Goal: Task Accomplishment & Management: Manage account settings

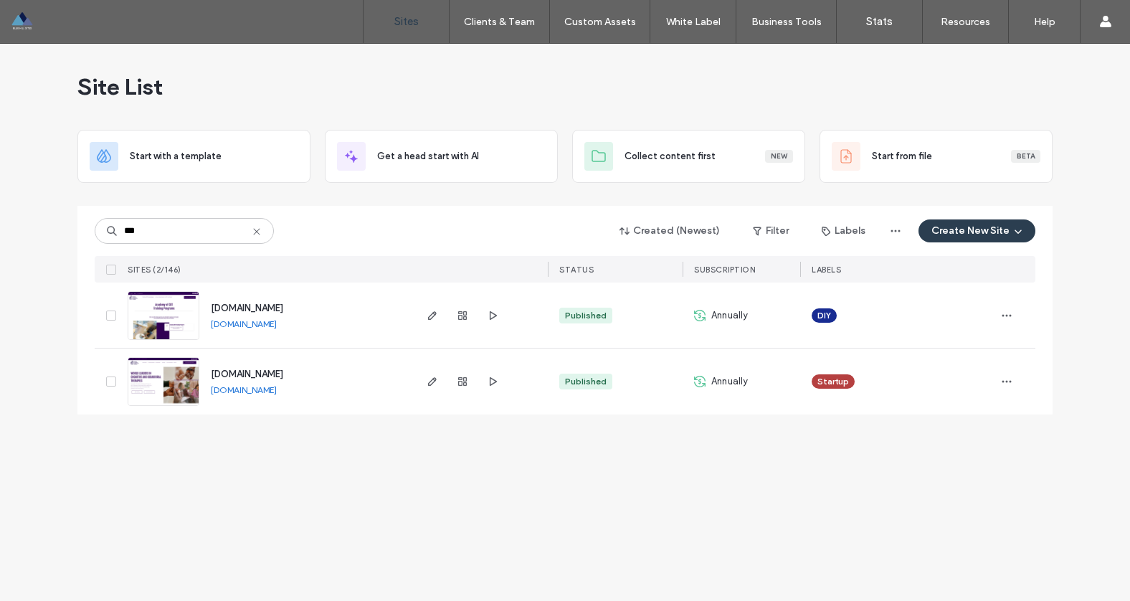
type input "***"
click at [260, 371] on span "www.academyofcbt.org" at bounding box center [247, 374] width 72 height 11
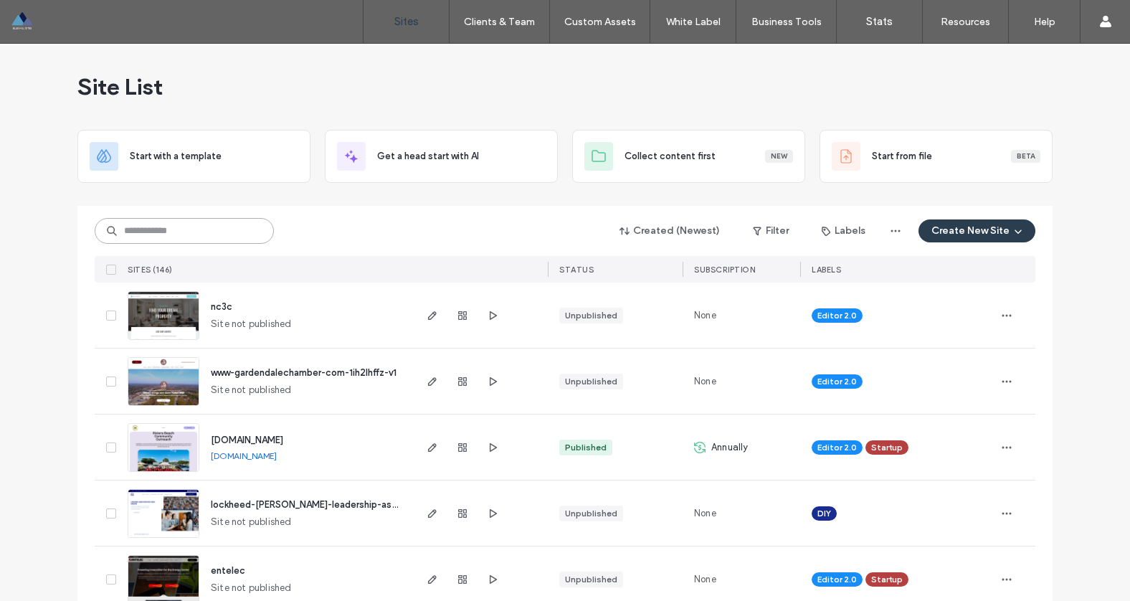
click at [163, 237] on input at bounding box center [184, 231] width 179 height 26
type input "***"
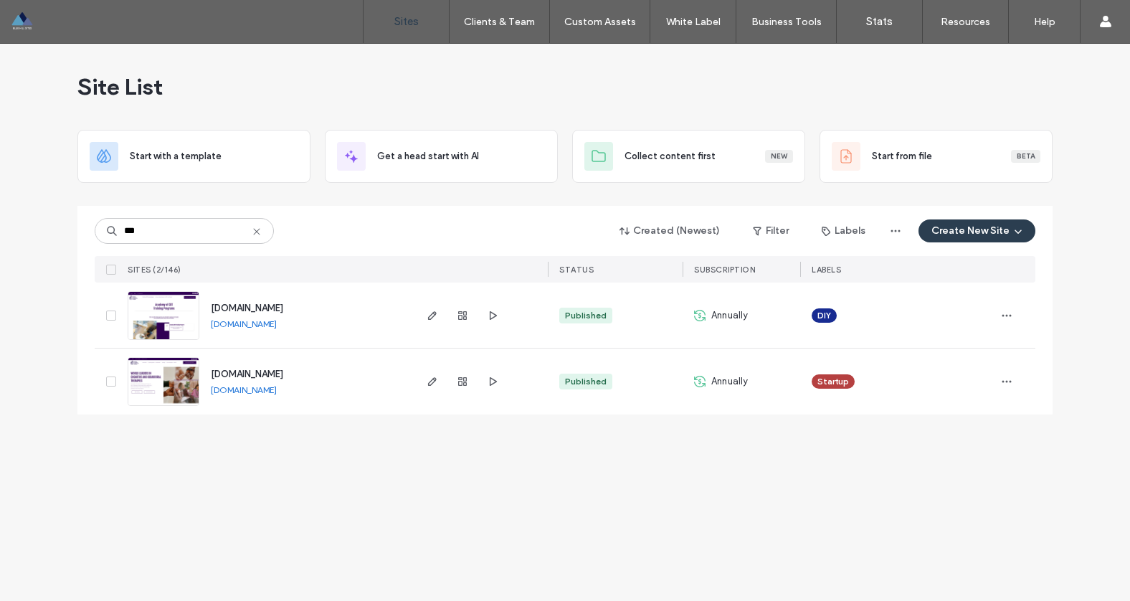
click at [280, 376] on span "www.academyofcbt.org" at bounding box center [247, 374] width 72 height 11
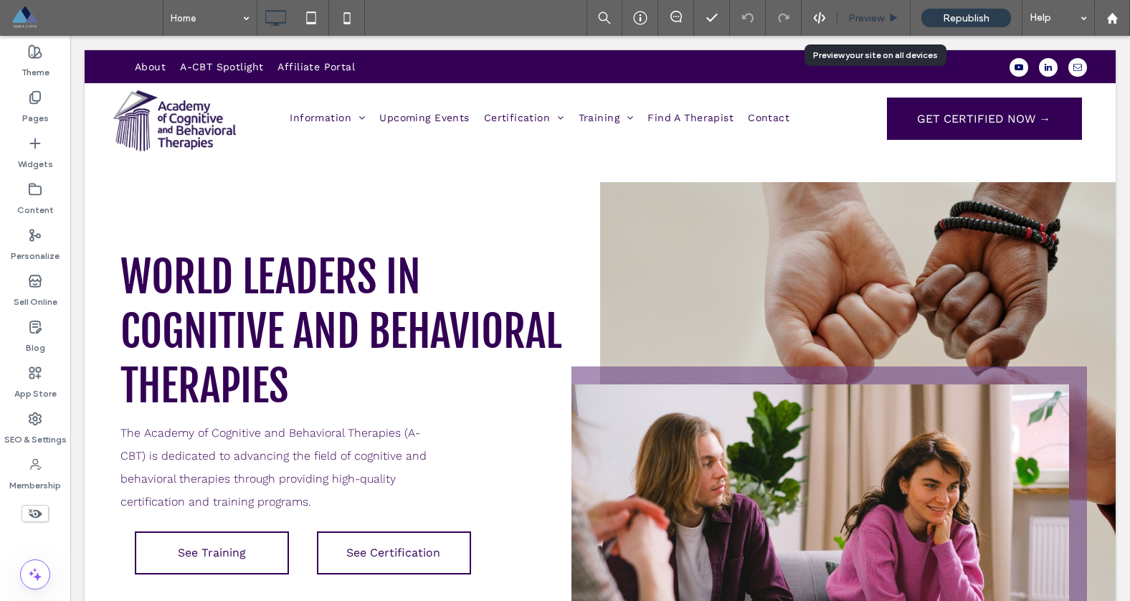
click at [865, 15] on span "Preview" at bounding box center [866, 18] width 36 height 12
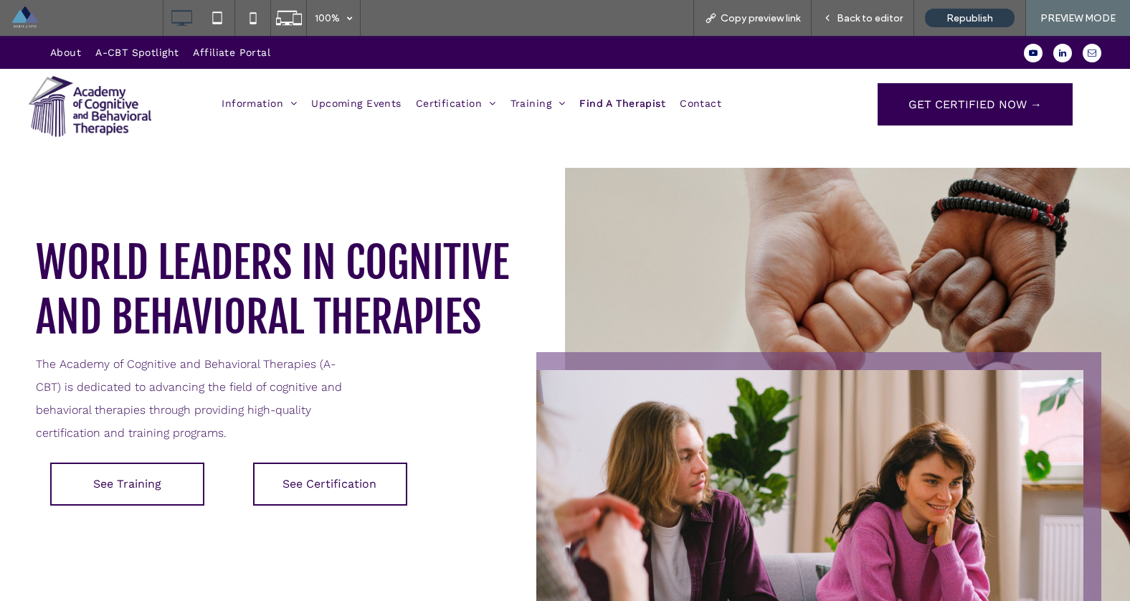
click at [591, 105] on span "Find A Therapist" at bounding box center [622, 103] width 86 height 20
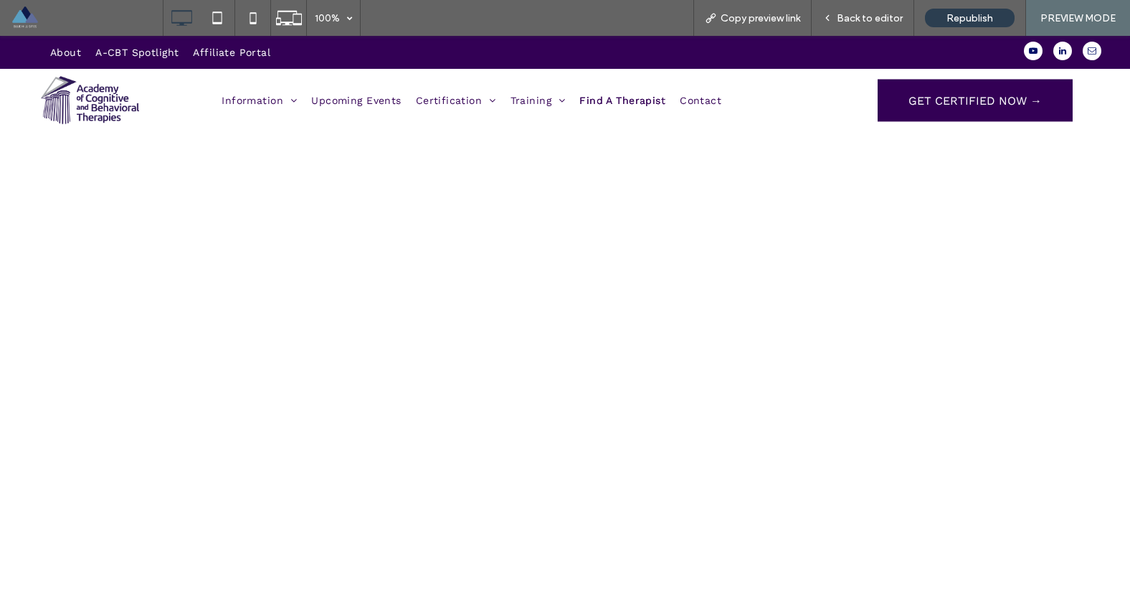
scroll to position [564, 0]
drag, startPoint x: 4, startPoint y: 280, endPoint x: 13, endPoint y: 280, distance: 9.3
click at [4, 280] on div "Click To Paste" at bounding box center [565, 249] width 1130 height 588
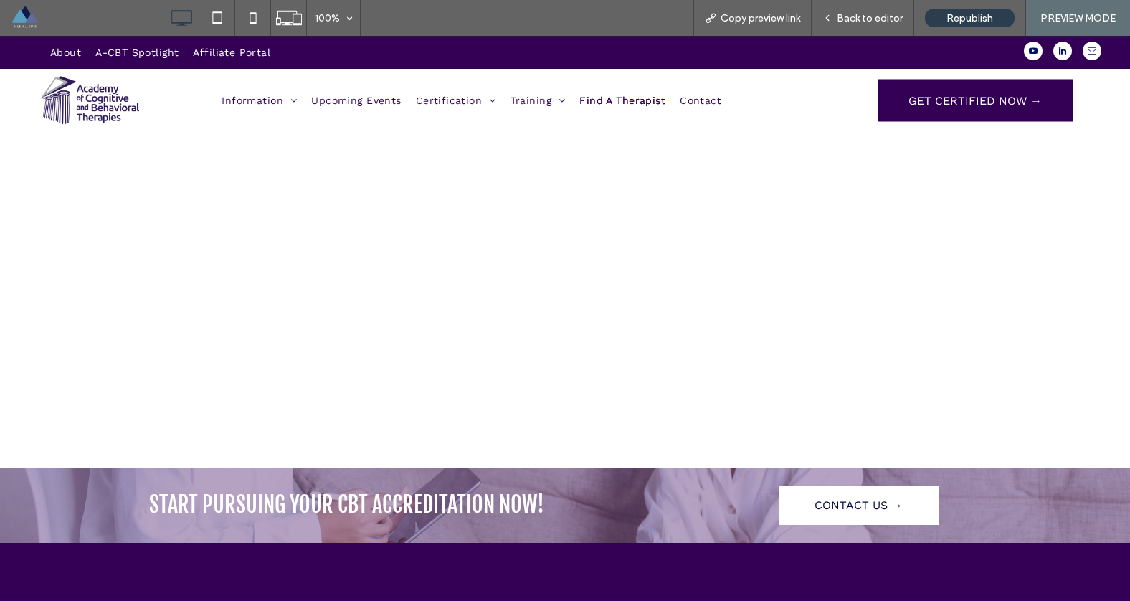
scroll to position [712, 0]
click at [19, 311] on div "Click To Paste" at bounding box center [565, 101] width 1130 height 588
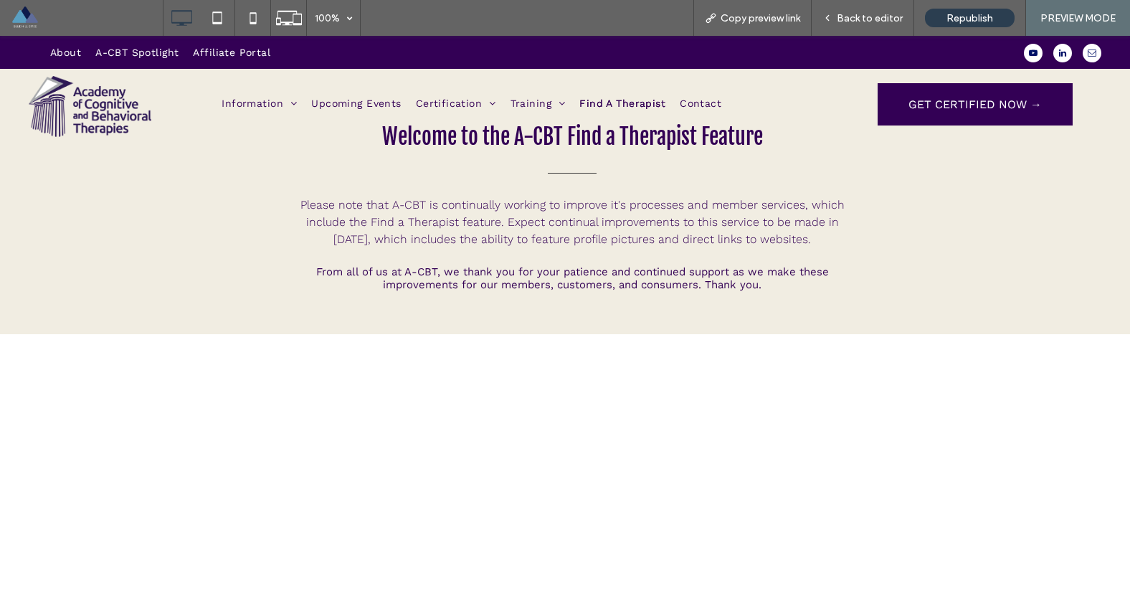
scroll to position [127, 0]
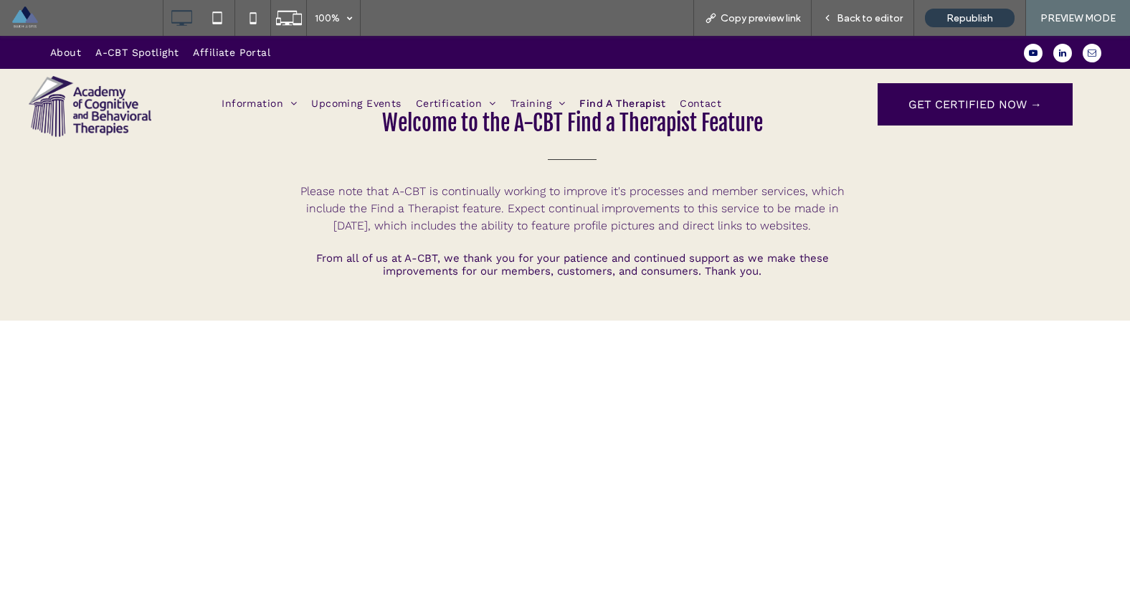
click at [29, 15] on span at bounding box center [87, 18] width 152 height 29
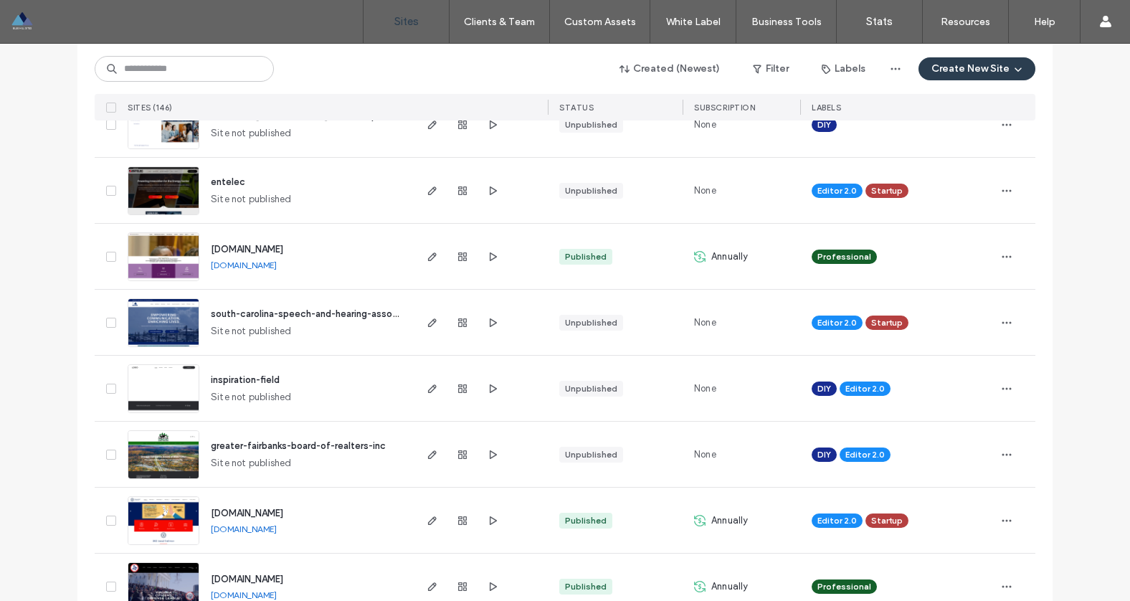
scroll to position [392, 0]
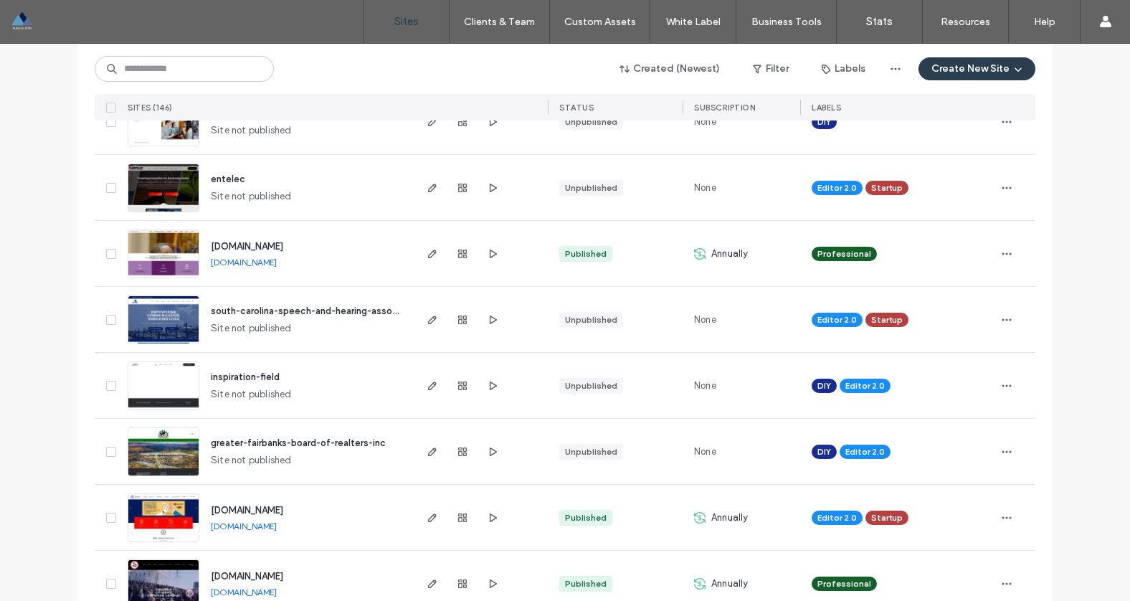
click at [249, 310] on span "south-carolina-speech-and-hearing-association" at bounding box center [317, 310] width 212 height 11
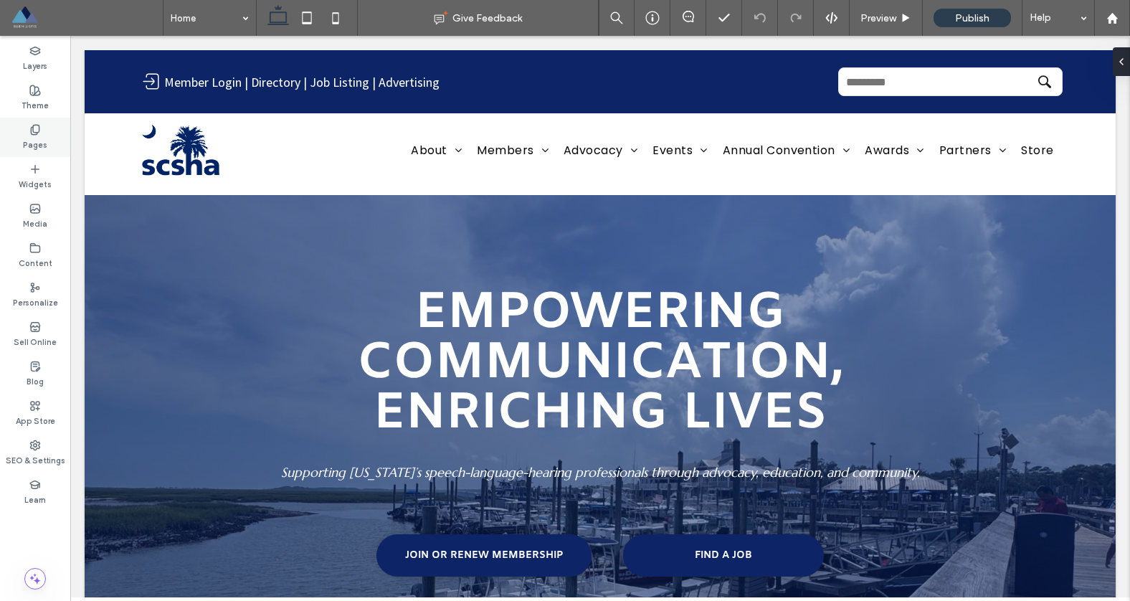
click at [38, 125] on use at bounding box center [35, 129] width 8 height 9
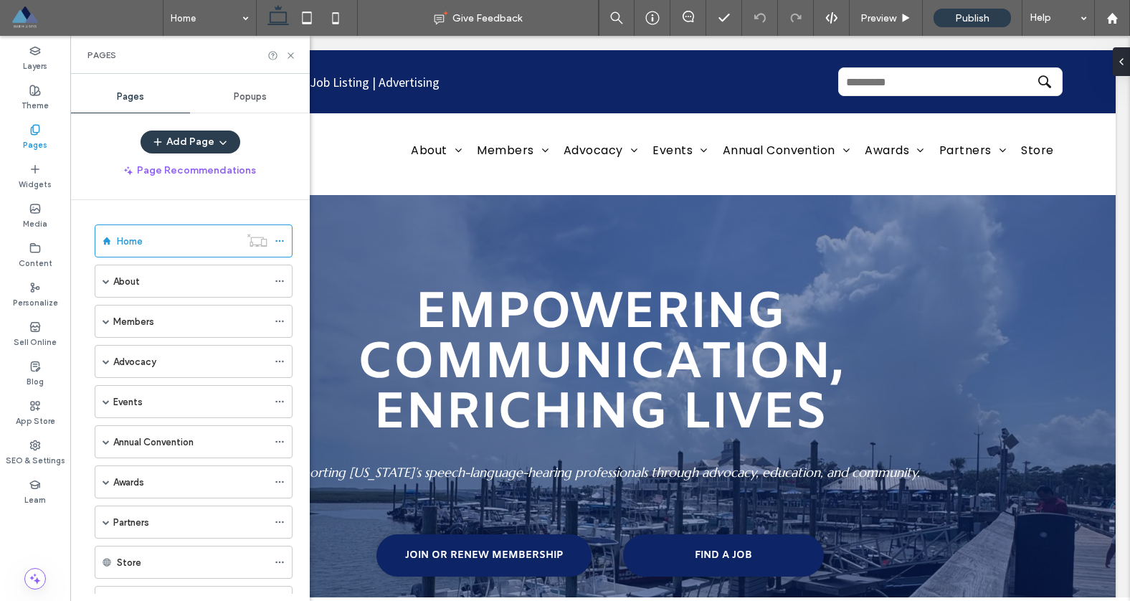
scroll to position [3, 0]
click at [172, 318] on div "Members" at bounding box center [190, 318] width 154 height 15
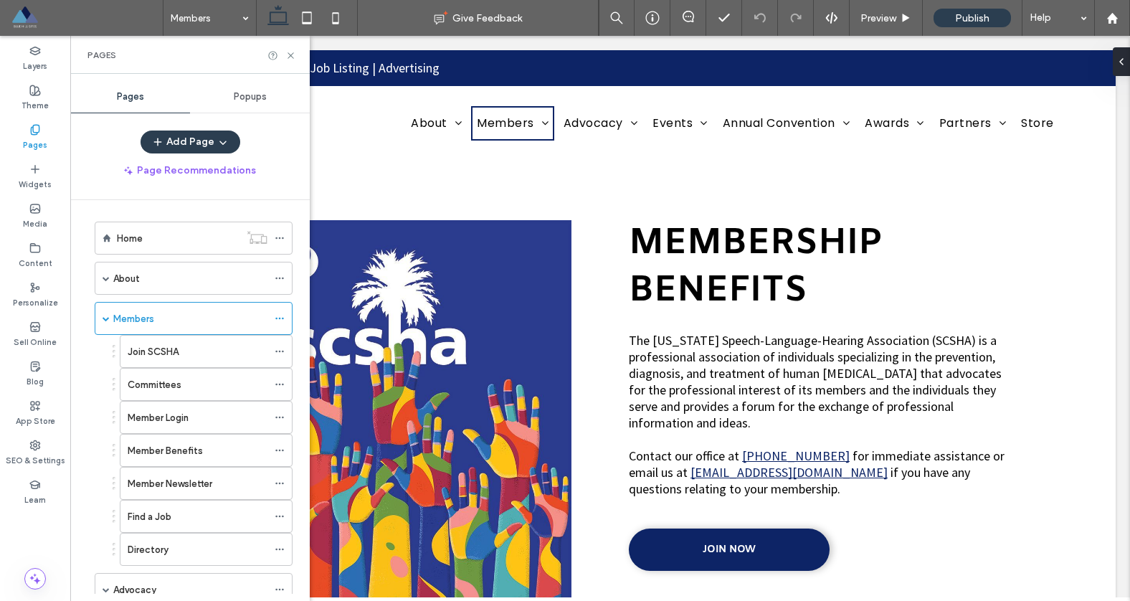
scroll to position [0, 0]
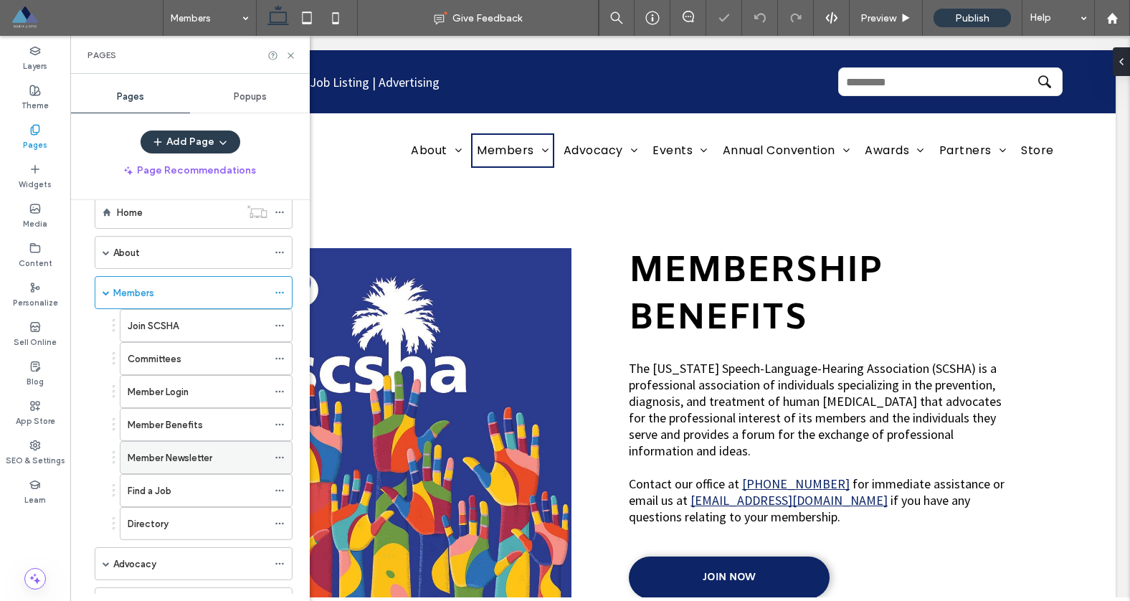
scroll to position [29, 0]
click at [168, 397] on label "Member Login" at bounding box center [158, 391] width 61 height 25
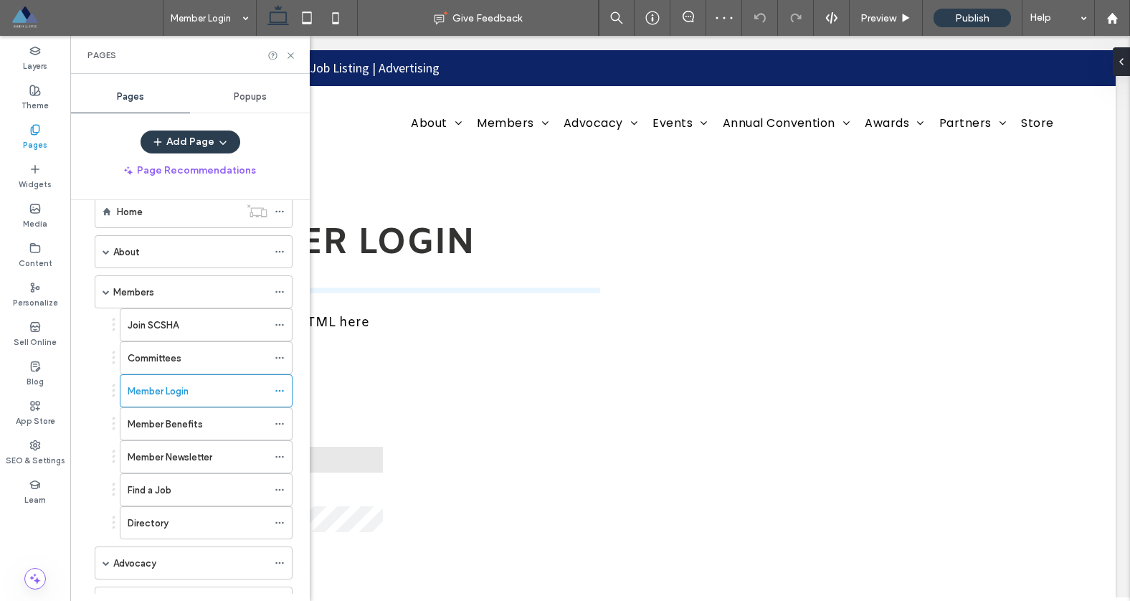
scroll to position [0, 0]
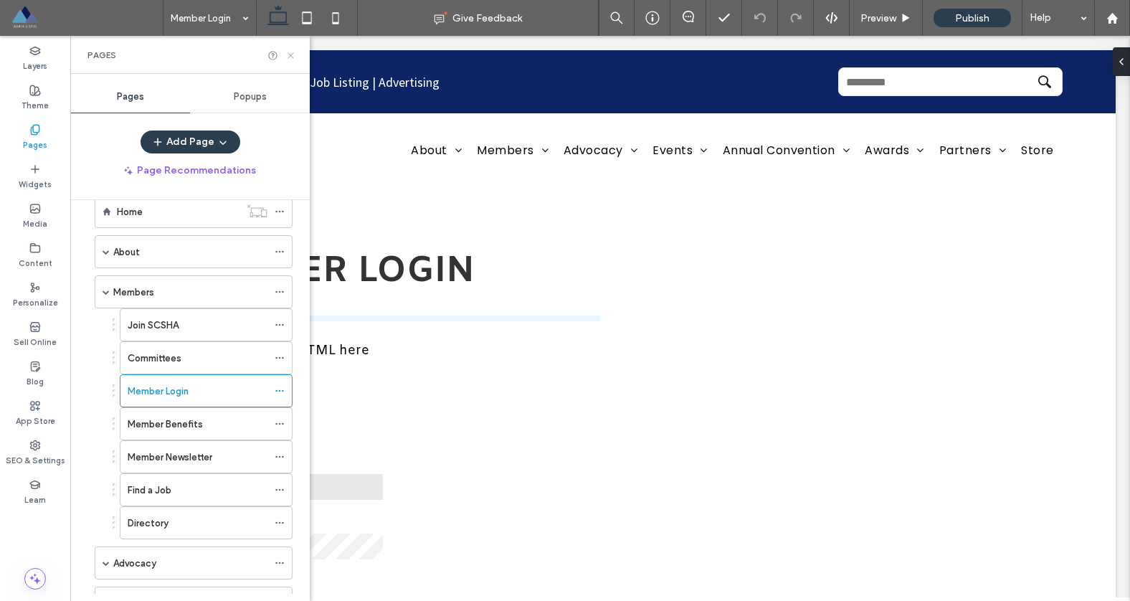
drag, startPoint x: 290, startPoint y: 57, endPoint x: 246, endPoint y: 70, distance: 45.4
click at [290, 57] on icon at bounding box center [290, 55] width 11 height 11
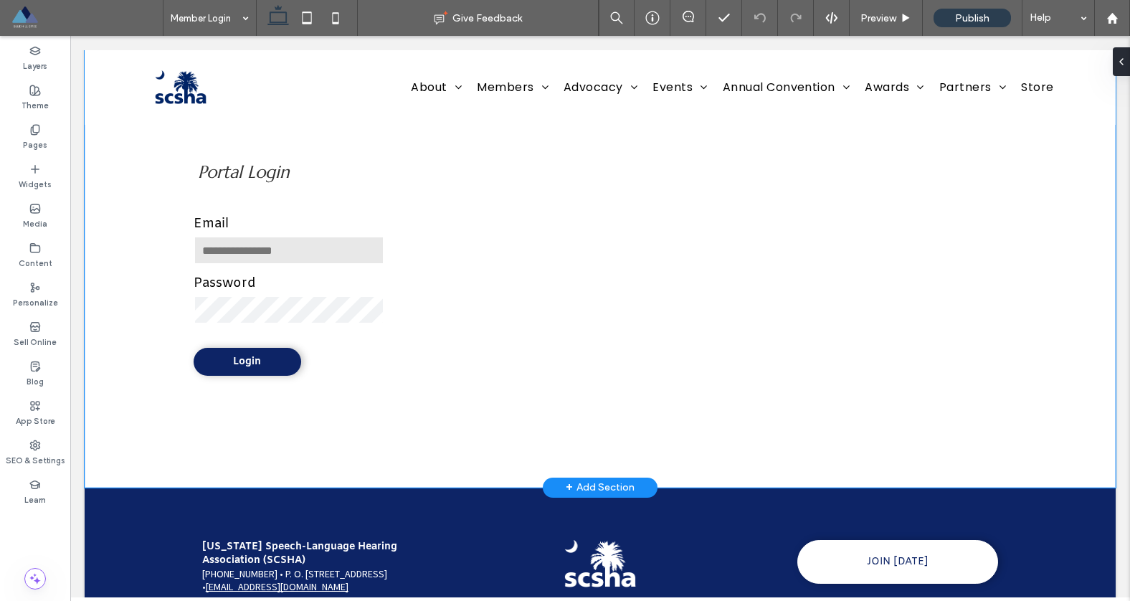
scroll to position [272, 0]
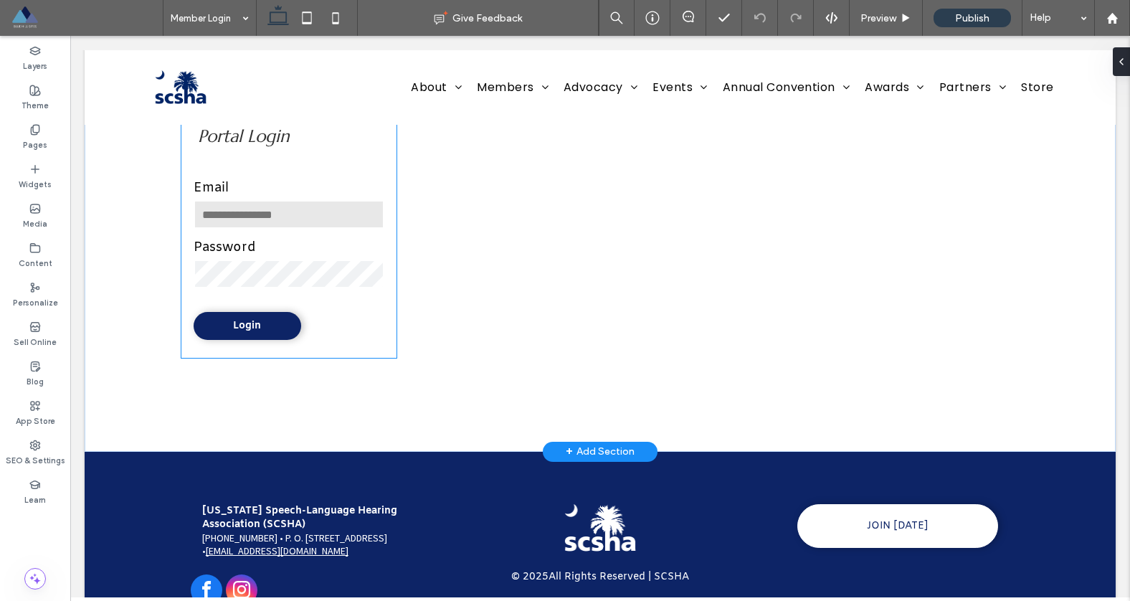
type input "**********"
click at [324, 186] on div "**********" at bounding box center [288, 205] width 215 height 52
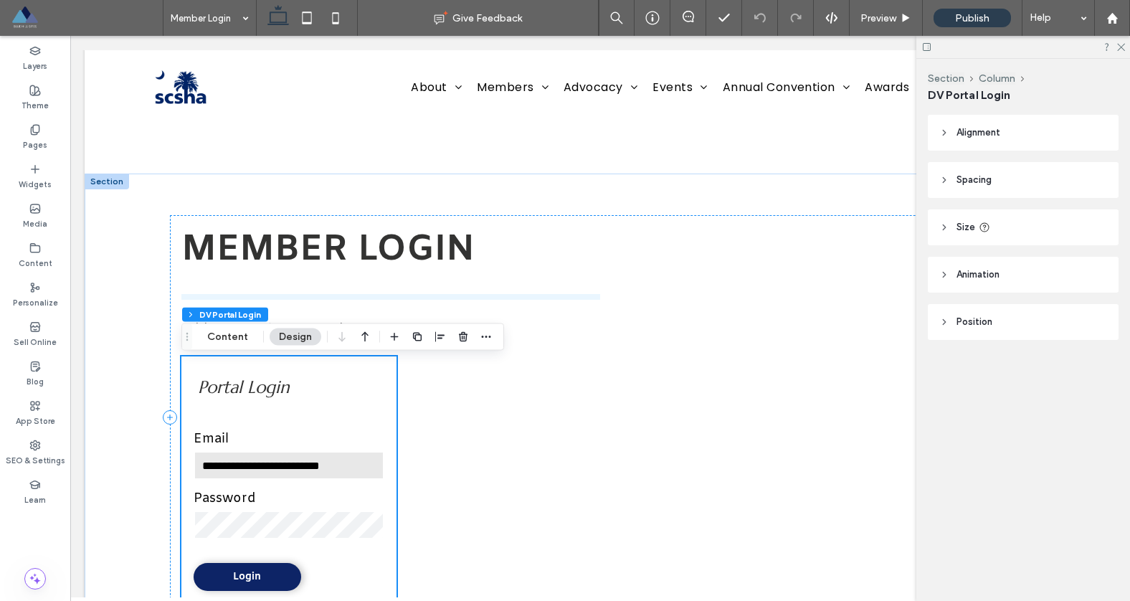
scroll to position [22, 0]
click at [243, 333] on button "Content" at bounding box center [228, 331] width 60 height 17
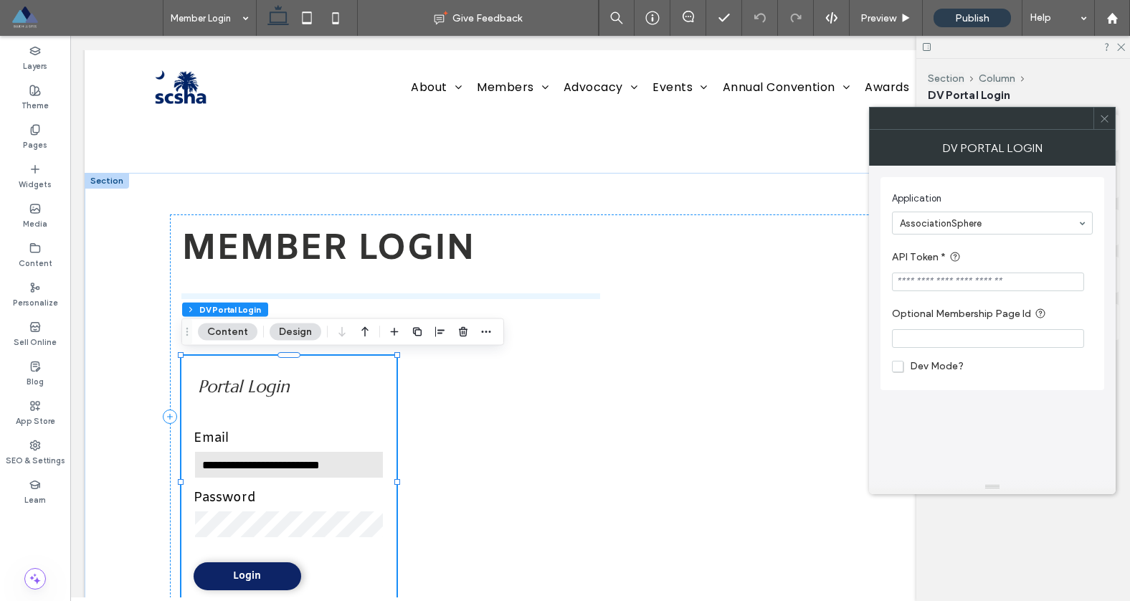
click at [939, 281] on input "API Token *" at bounding box center [988, 281] width 192 height 19
paste input "**********"
type input "**********"
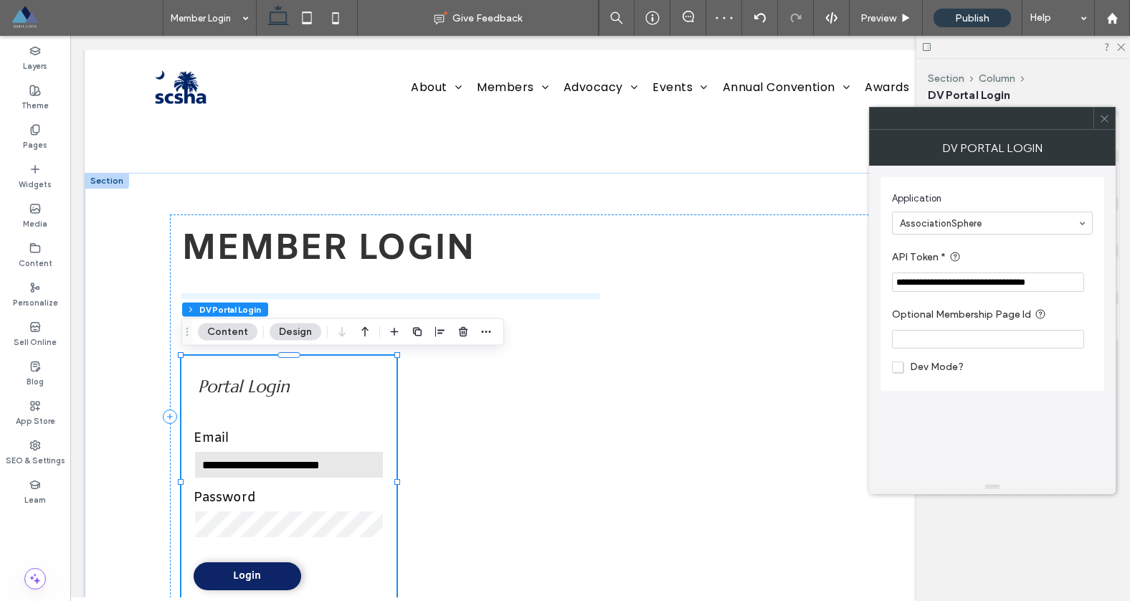
type input "**********"
click at [1099, 115] on icon at bounding box center [1104, 118] width 11 height 11
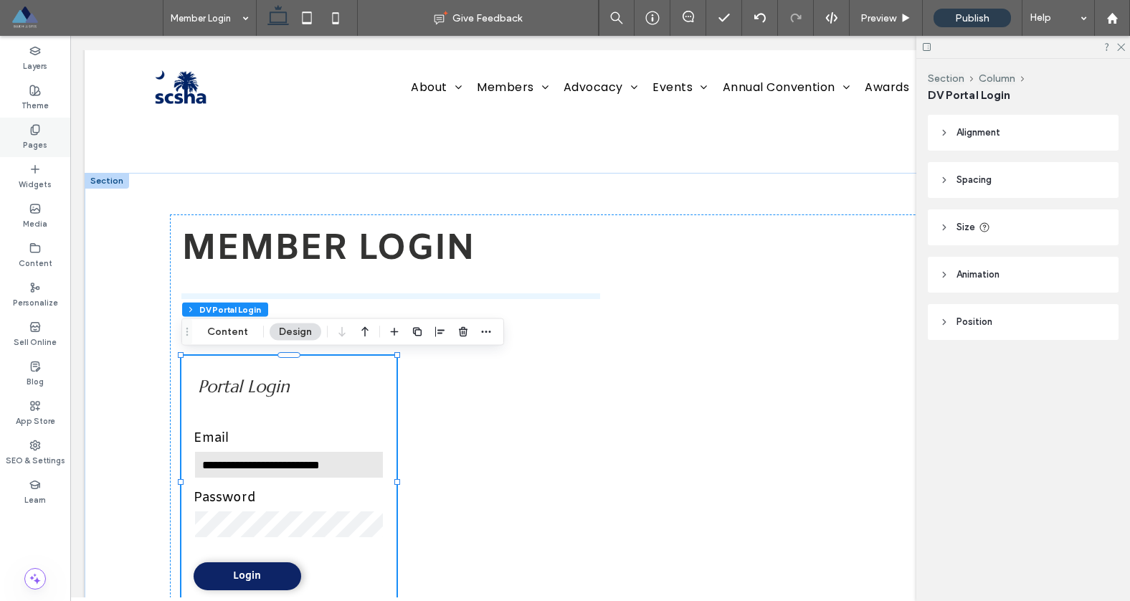
click at [49, 143] on div "Pages" at bounding box center [35, 137] width 70 height 39
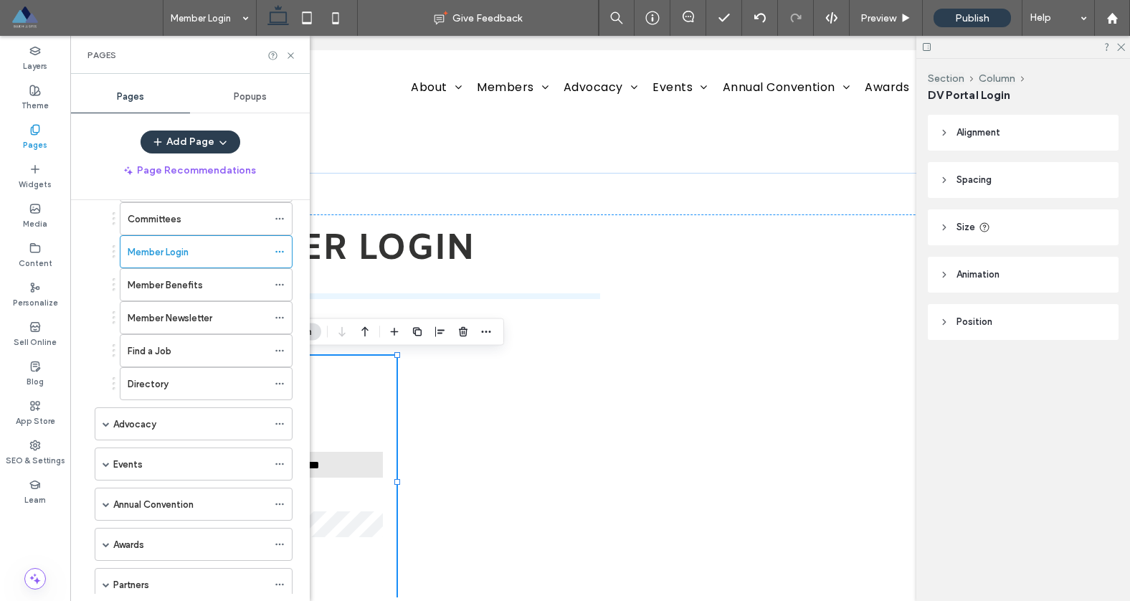
scroll to position [227, 0]
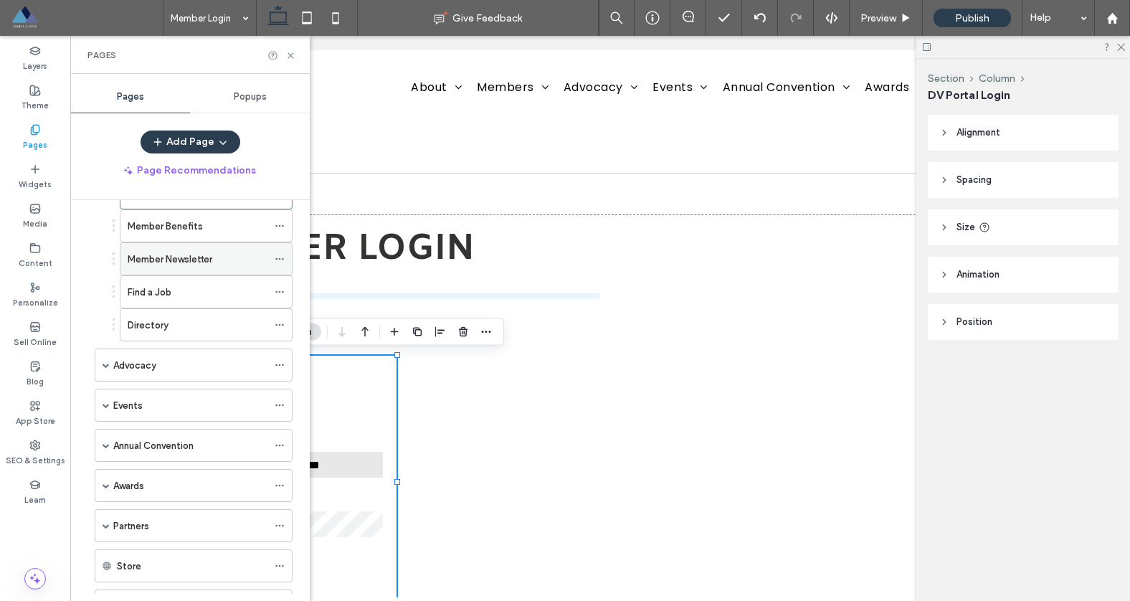
click at [193, 261] on label "Member Newsletter" at bounding box center [170, 259] width 85 height 25
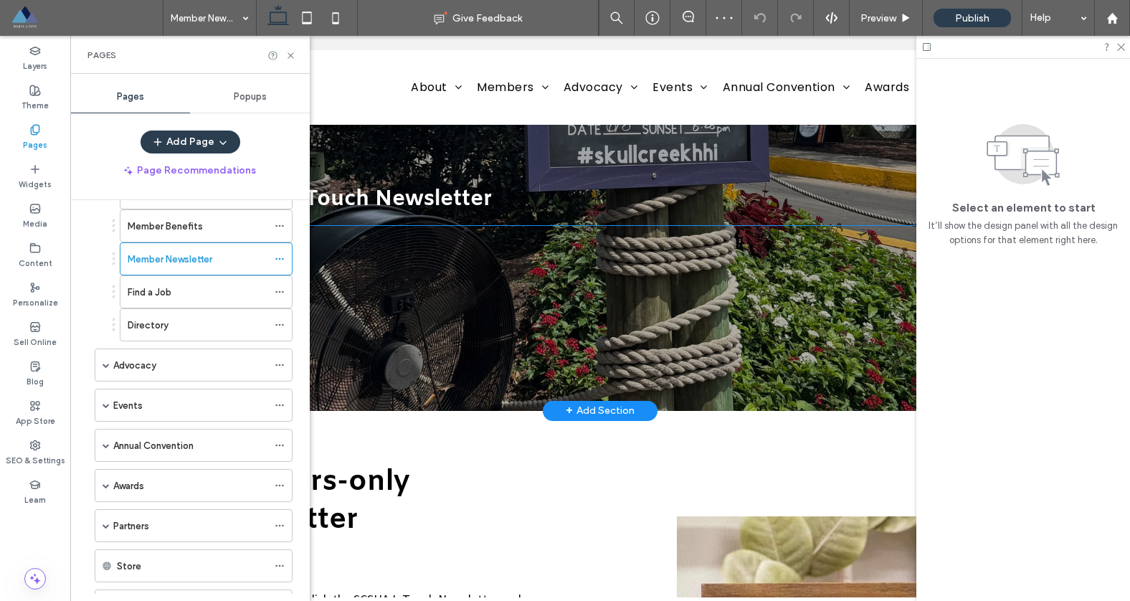
scroll to position [331, 0]
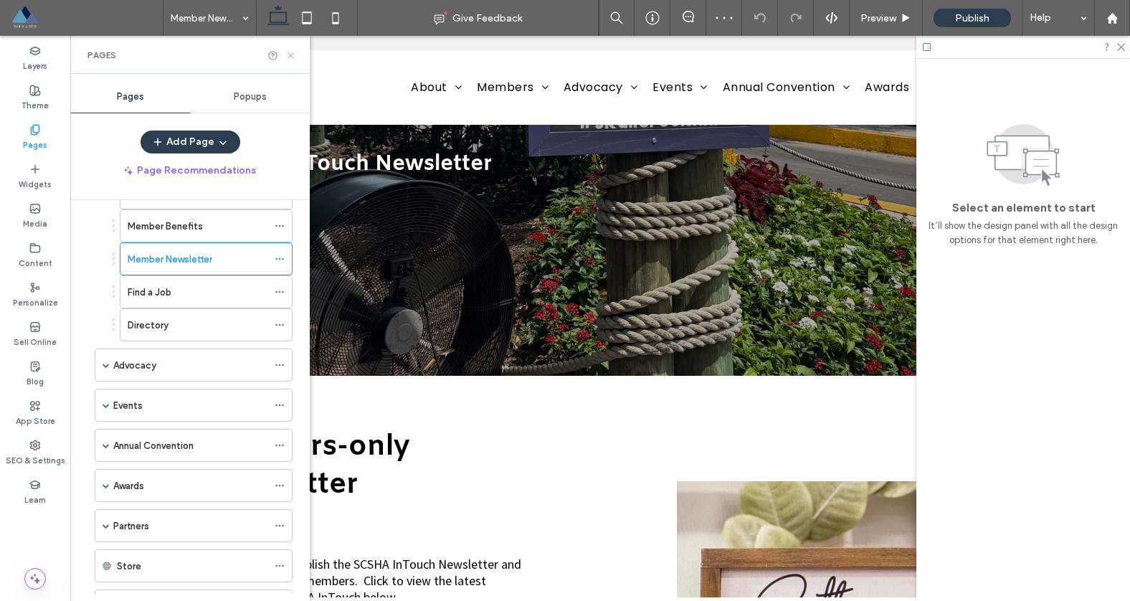
drag, startPoint x: 290, startPoint y: 57, endPoint x: 224, endPoint y: 59, distance: 66.7
click at [290, 57] on icon at bounding box center [290, 55] width 11 height 11
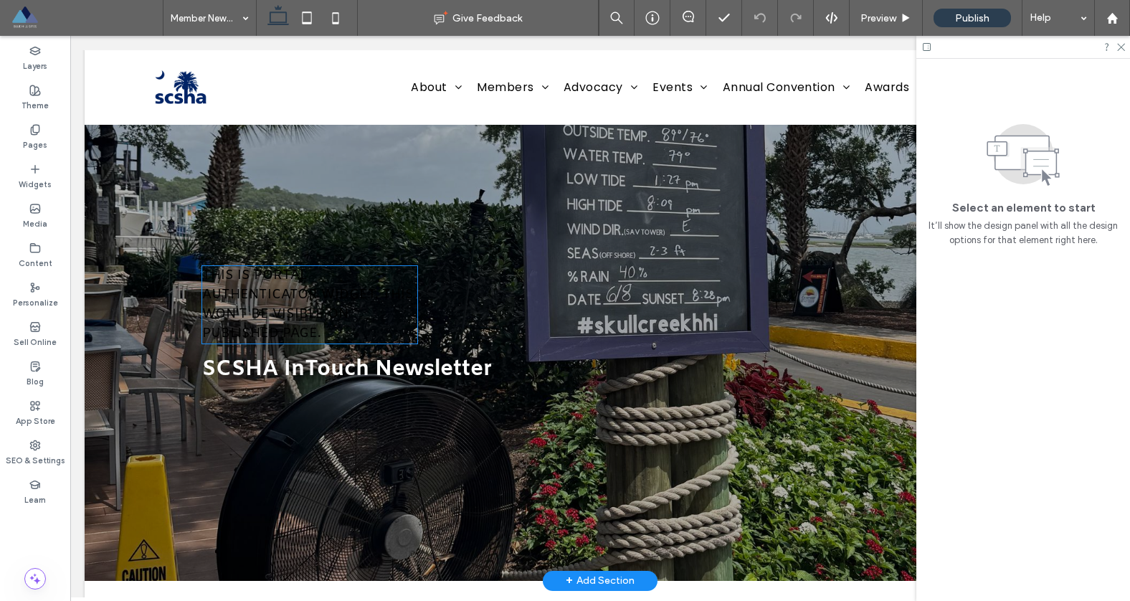
scroll to position [82, 0]
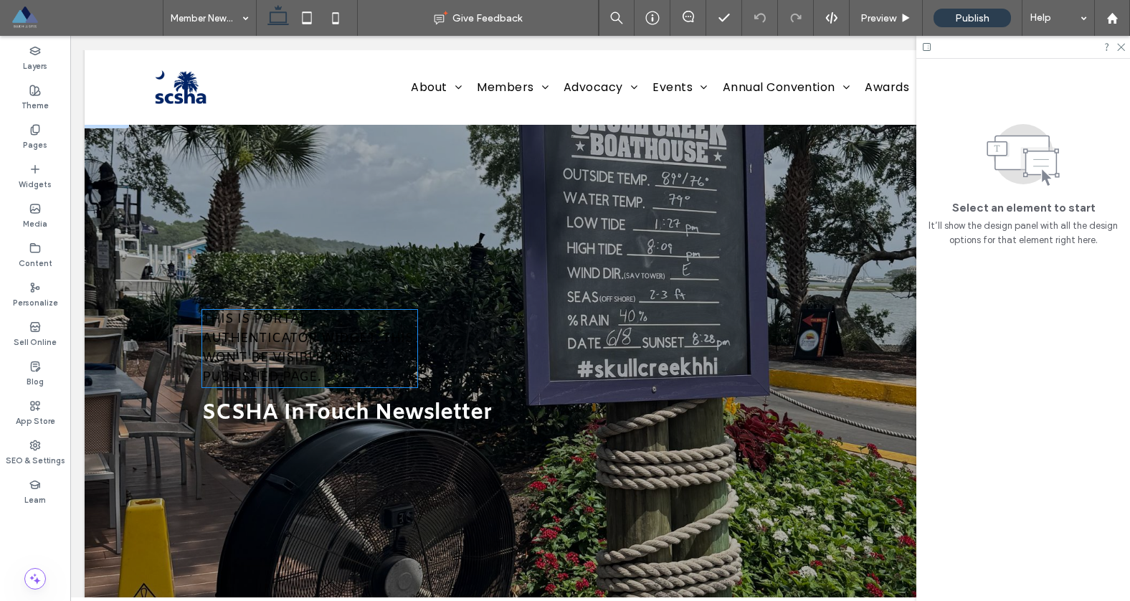
click at [299, 348] on span "THIS IS PORTAL AUTHENTICATOR WIDGET. THIS WON'T BE VISIBLE ON PUBLISHED PAGE." at bounding box center [308, 347] width 212 height 75
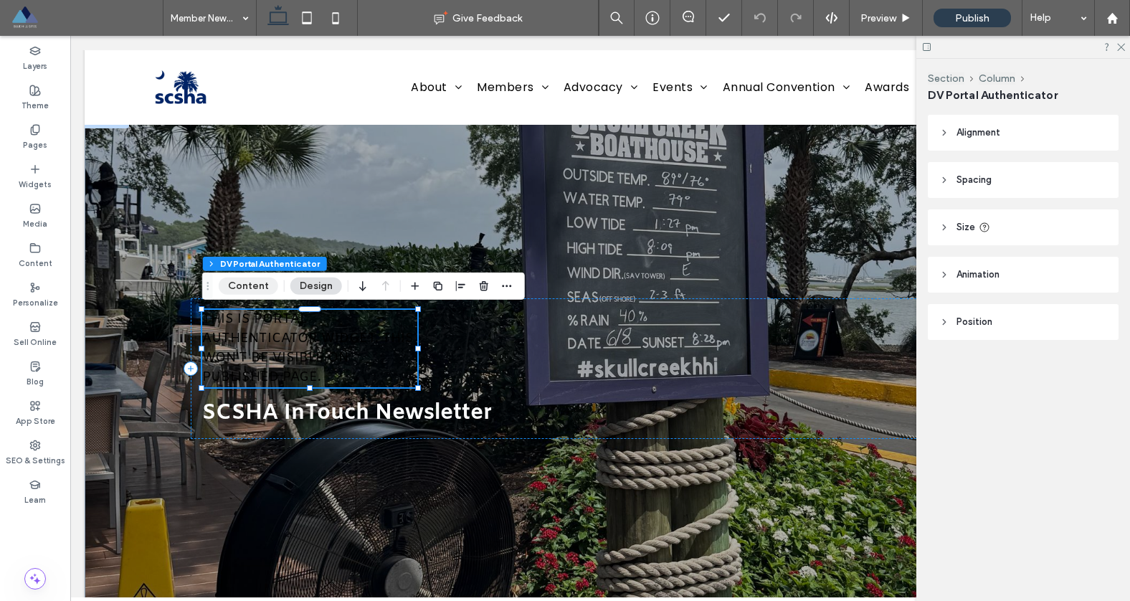
click at [243, 290] on button "Content" at bounding box center [249, 285] width 60 height 17
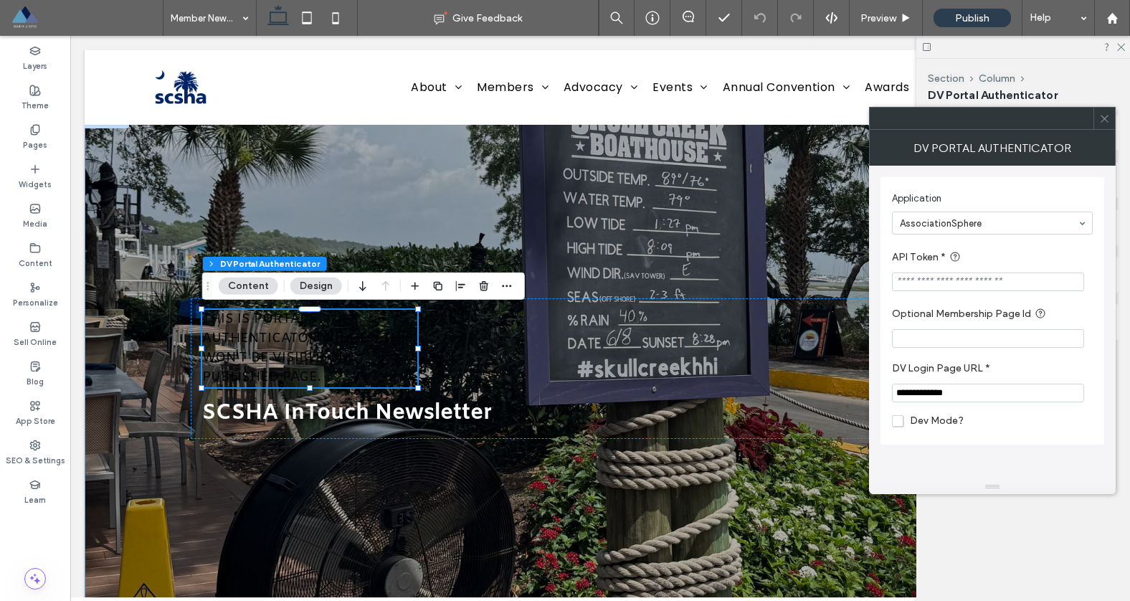
click at [944, 283] on input "API Token *" at bounding box center [988, 281] width 192 height 19
paste input "**********"
type input "**********"
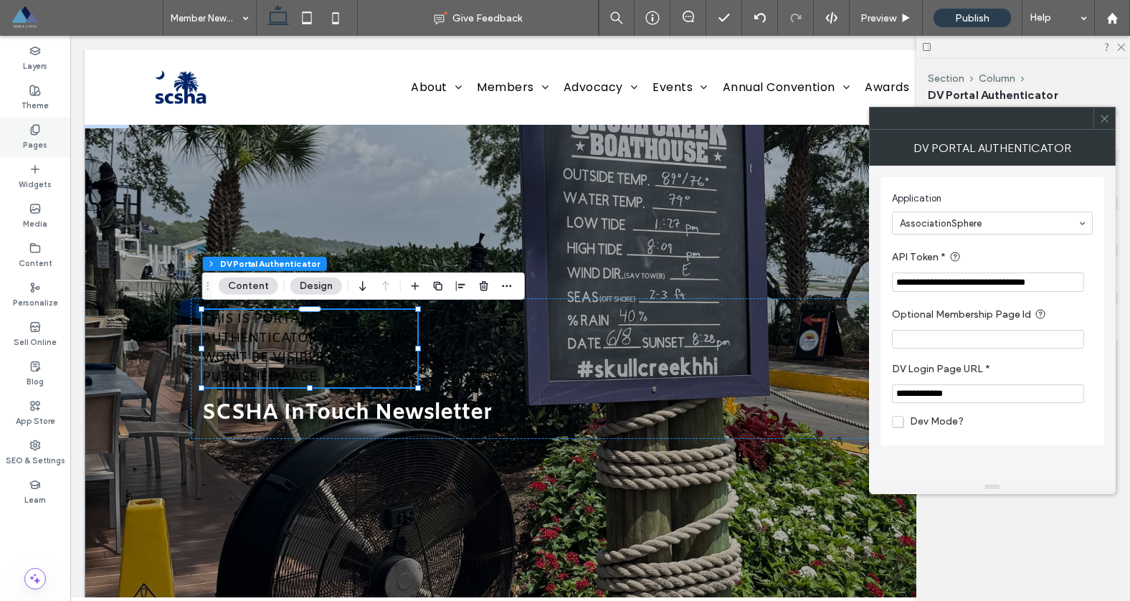
click at [31, 135] on icon at bounding box center [34, 129] width 11 height 11
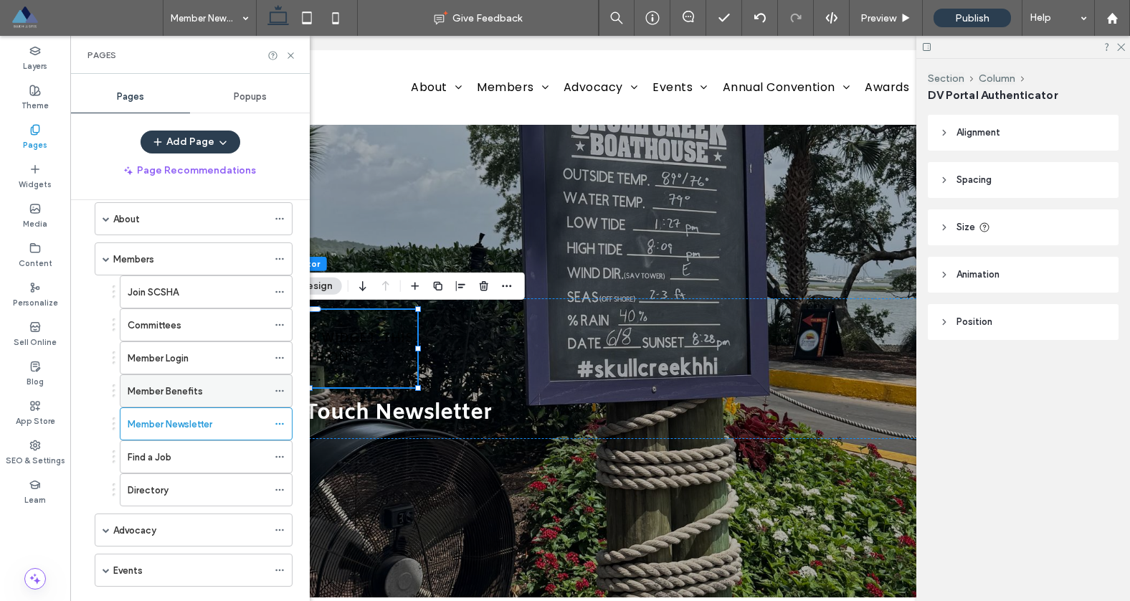
scroll to position [67, 0]
click at [184, 381] on label "Member Benefits" at bounding box center [165, 386] width 75 height 25
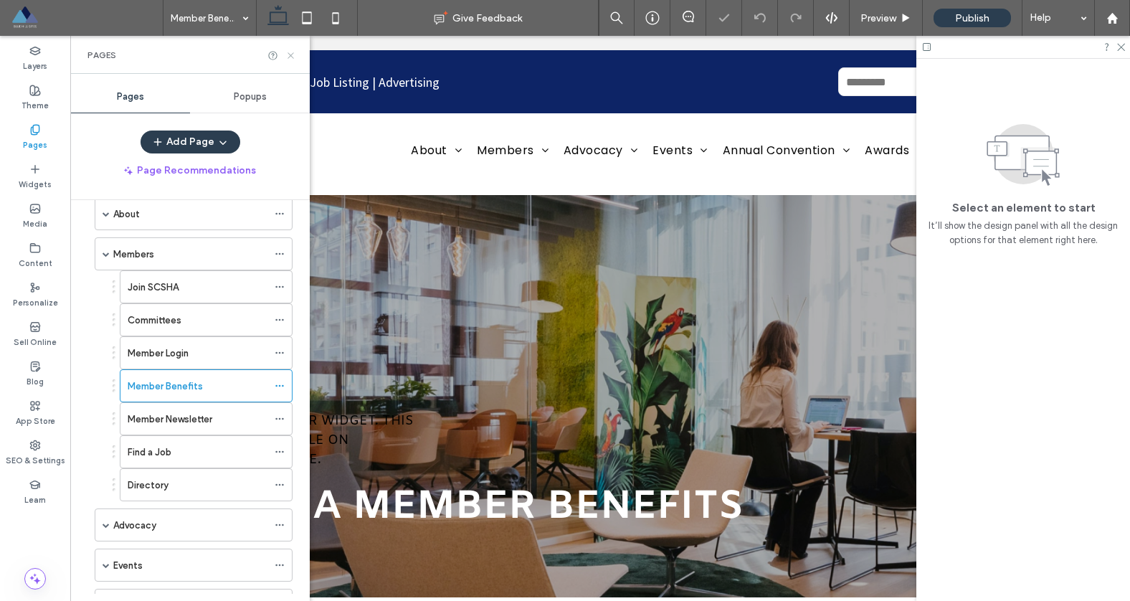
drag, startPoint x: 293, startPoint y: 56, endPoint x: 238, endPoint y: 151, distance: 109.2
click at [293, 56] on icon at bounding box center [290, 55] width 11 height 11
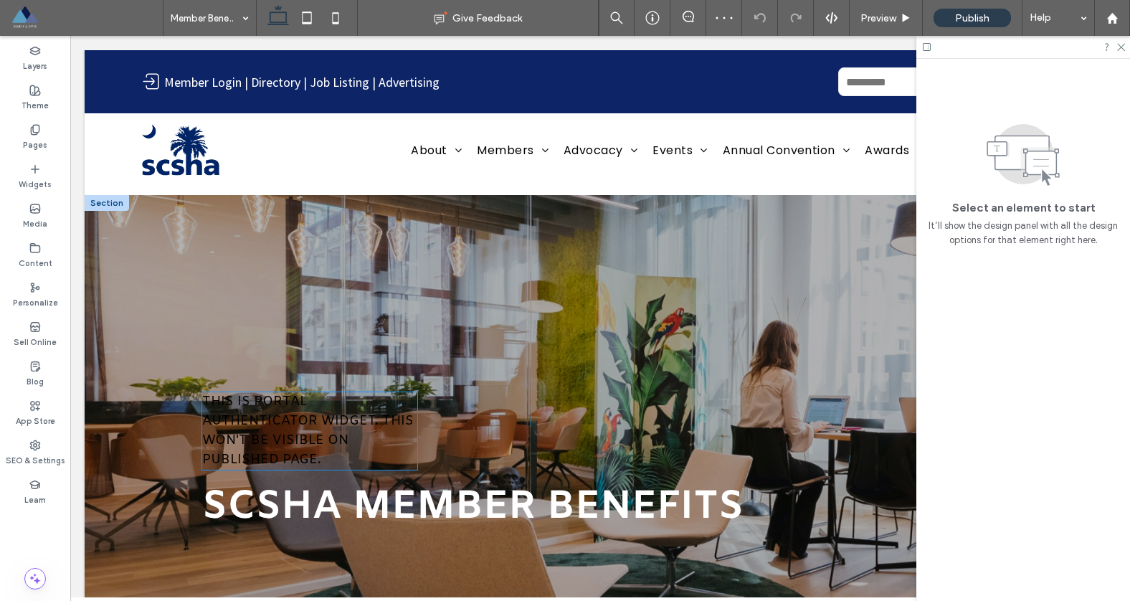
click at [300, 419] on span "THIS IS PORTAL AUTHENTICATOR WIDGET. THIS WON'T BE VISIBLE ON PUBLISHED PAGE." at bounding box center [308, 430] width 212 height 75
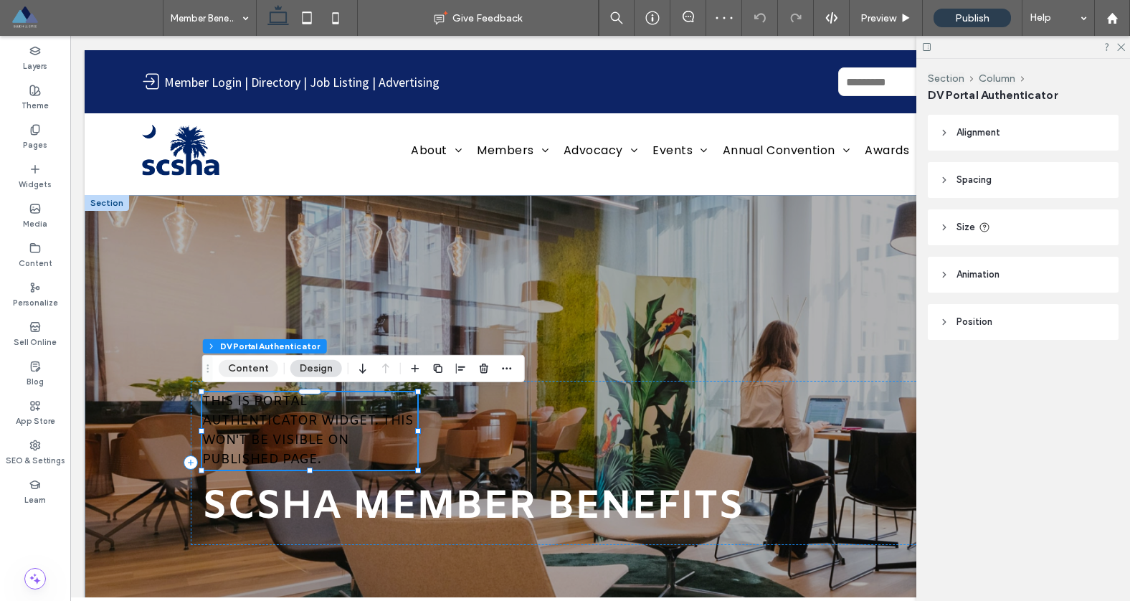
click at [267, 368] on button "Content" at bounding box center [249, 368] width 60 height 17
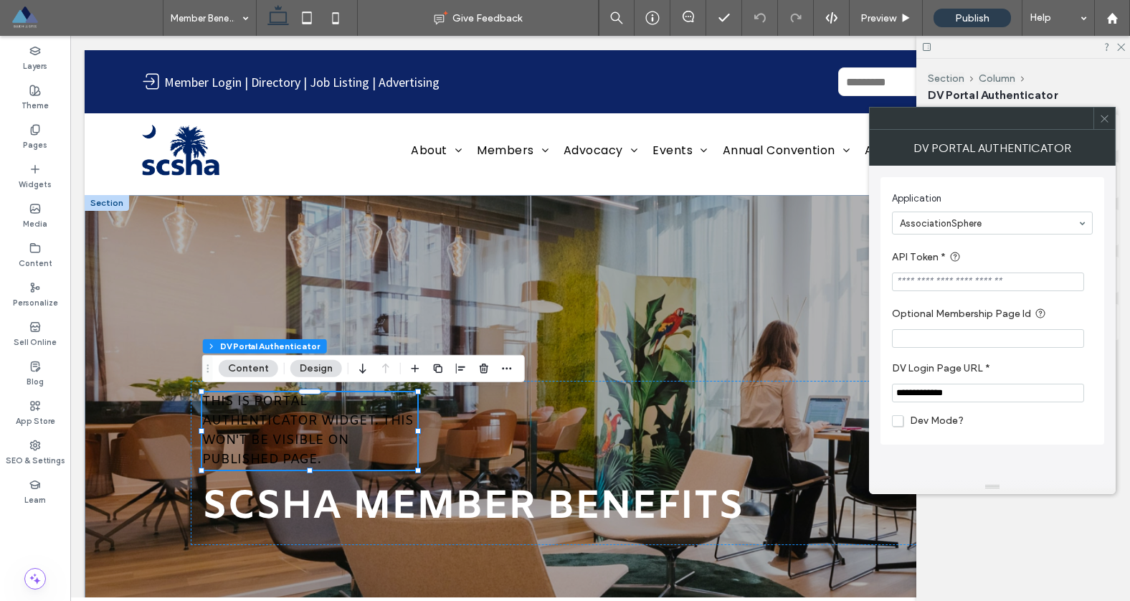
click at [911, 280] on input "API Token *" at bounding box center [988, 281] width 192 height 19
paste input "**********"
type input "**********"
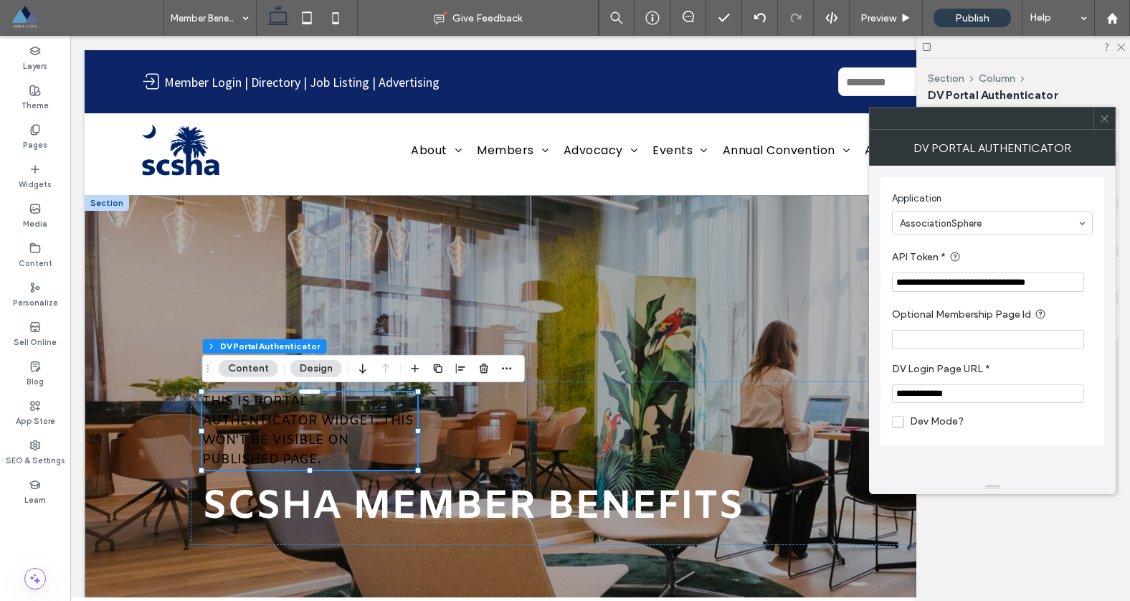
click at [1108, 117] on icon at bounding box center [1104, 118] width 11 height 11
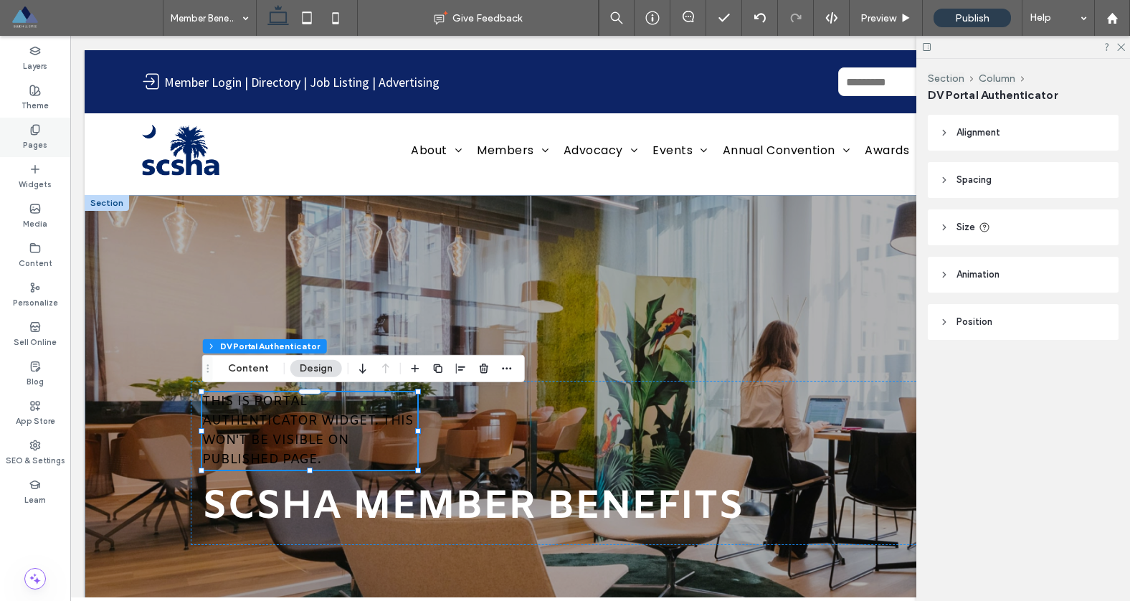
click at [40, 136] on label "Pages" at bounding box center [35, 144] width 24 height 16
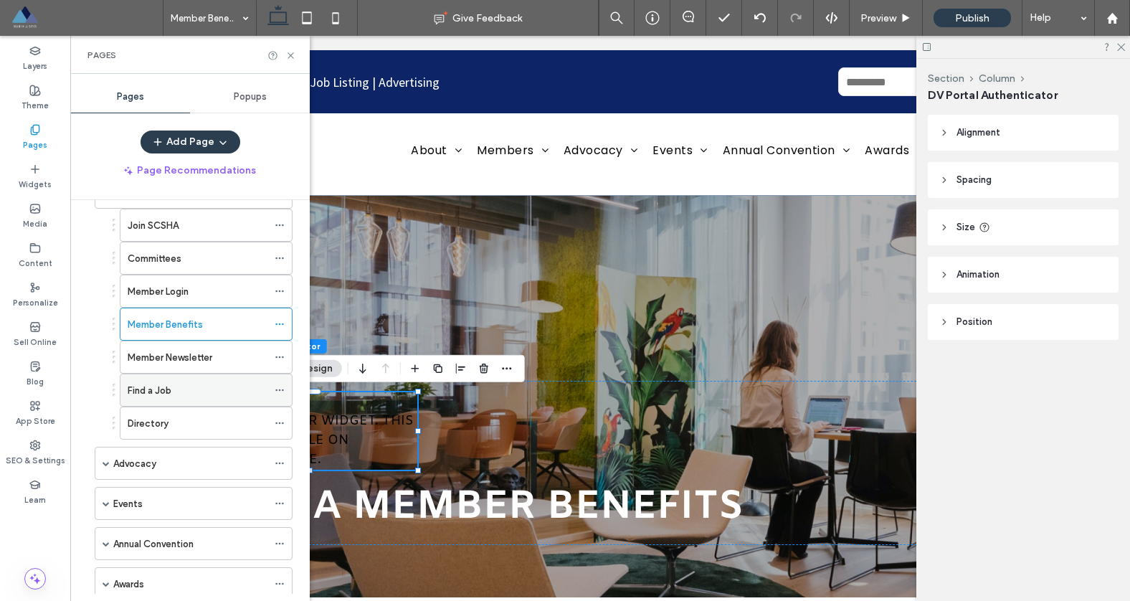
scroll to position [132, 0]
click at [201, 381] on div "Find a Job" at bounding box center [198, 387] width 140 height 15
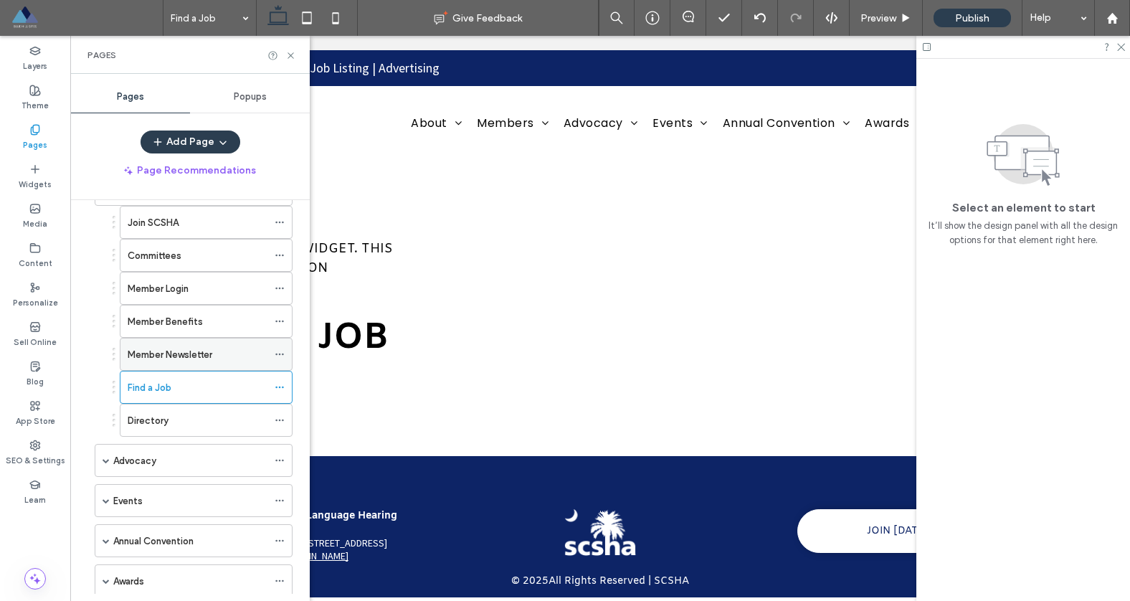
scroll to position [0, 0]
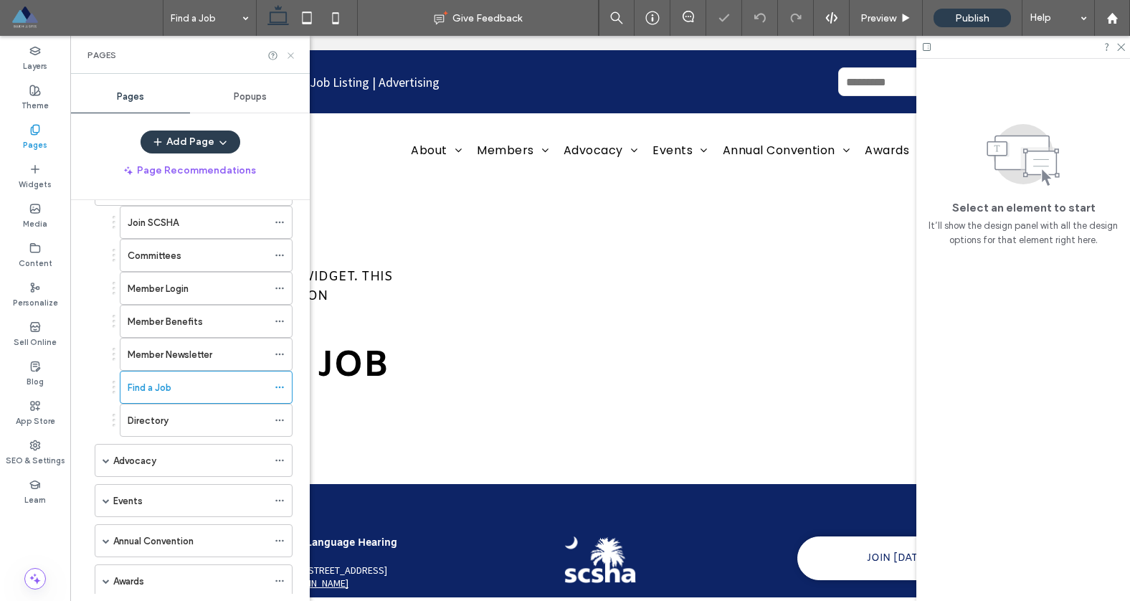
click at [293, 57] on use at bounding box center [291, 55] width 6 height 6
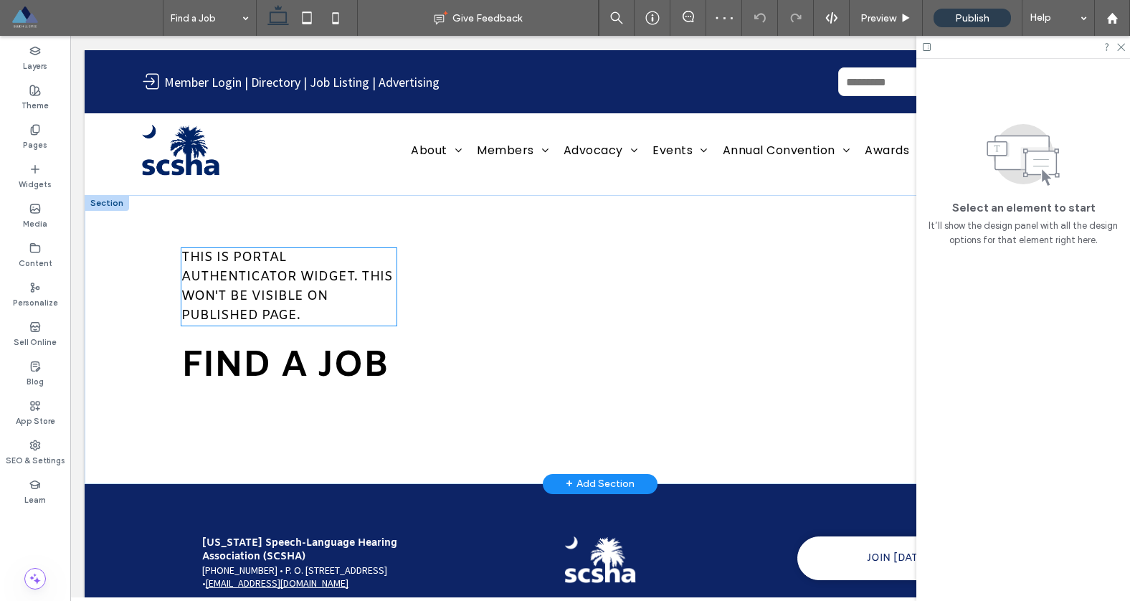
click at [309, 302] on span "THIS IS PORTAL AUTHENTICATOR WIDGET. THIS WON'T BE VISIBLE ON PUBLISHED PAGE." at bounding box center [287, 286] width 212 height 75
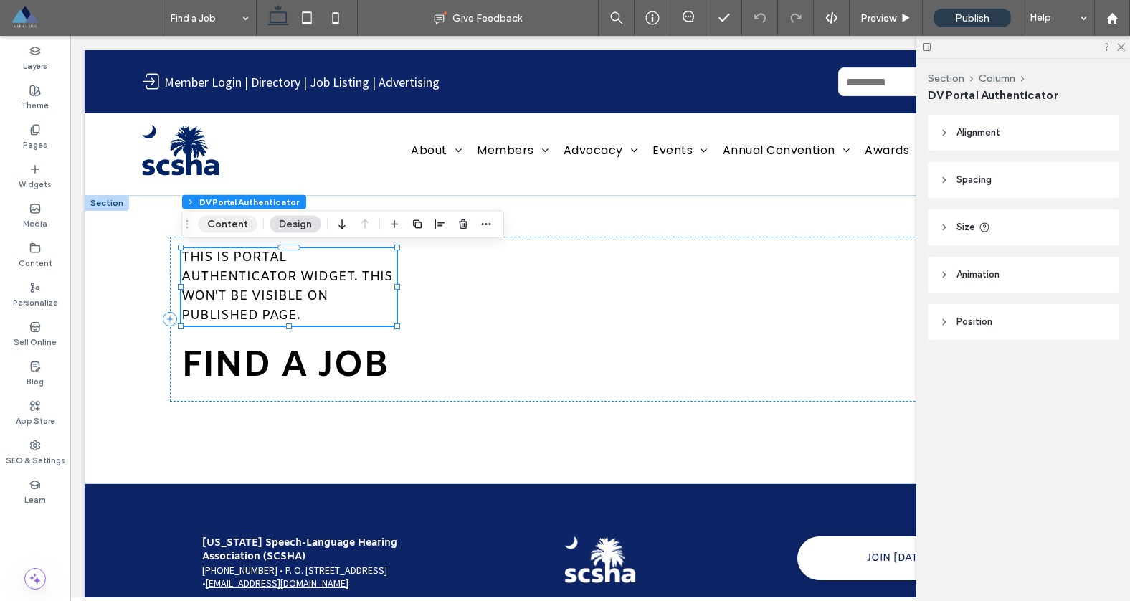
click at [232, 227] on button "Content" at bounding box center [228, 224] width 60 height 17
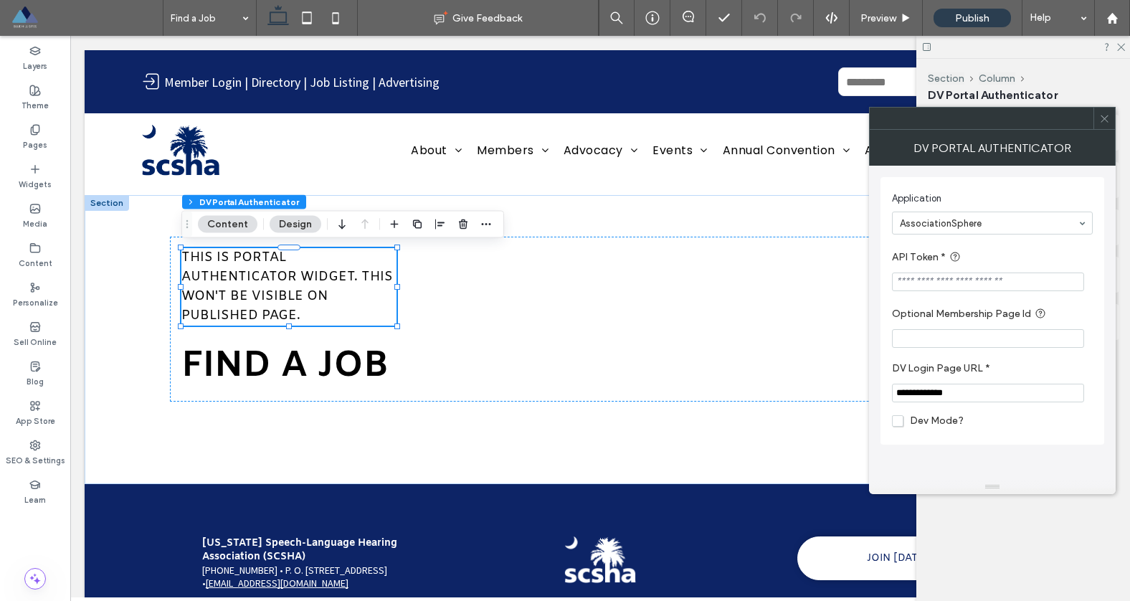
click at [919, 286] on input "API Token *" at bounding box center [988, 281] width 192 height 19
paste input "**********"
type input "**********"
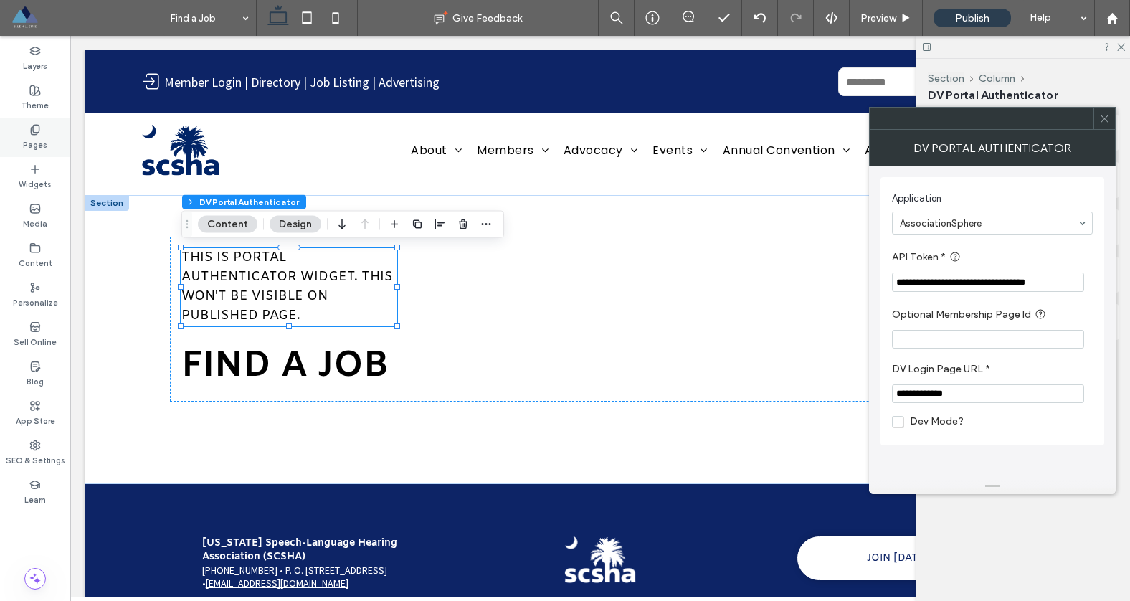
click at [36, 139] on label "Pages" at bounding box center [35, 144] width 24 height 16
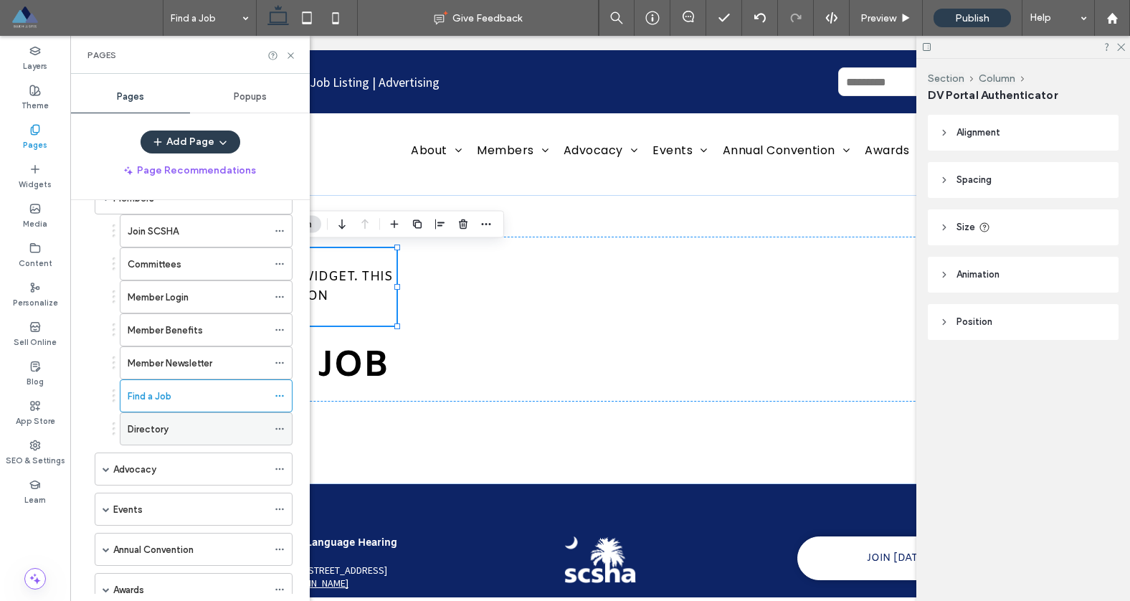
scroll to position [125, 0]
click at [194, 424] on div "Directory" at bounding box center [198, 426] width 140 height 15
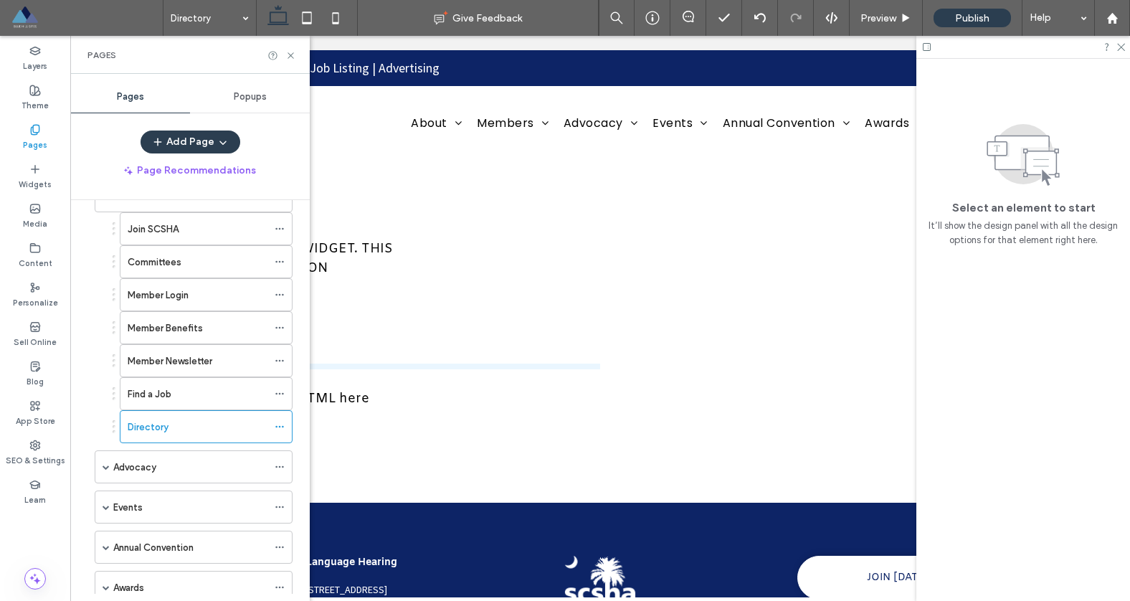
scroll to position [0, 0]
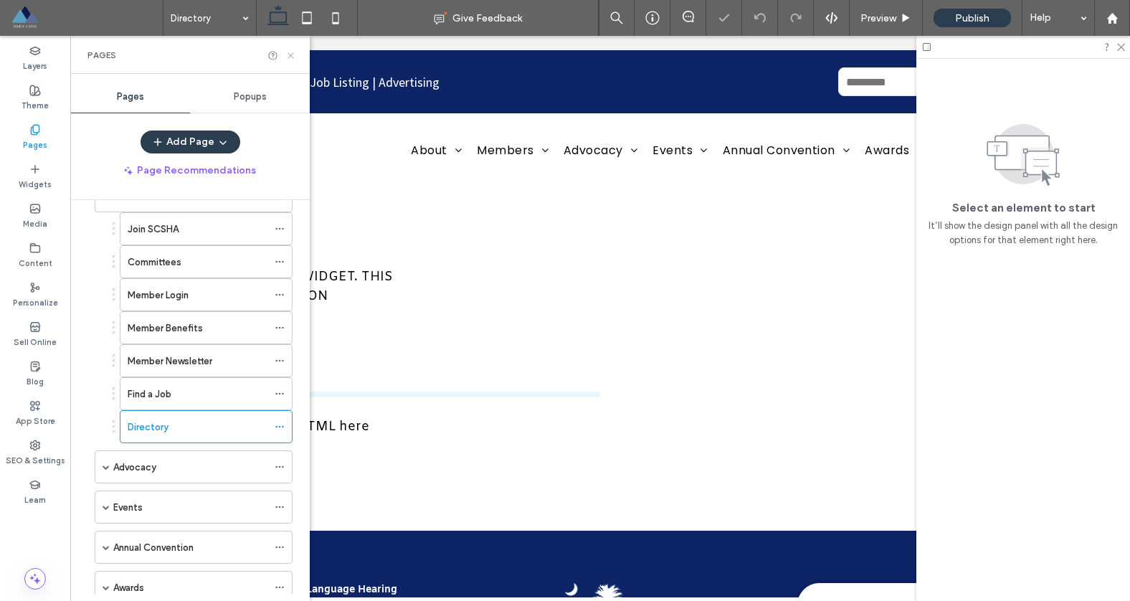
click at [290, 57] on icon at bounding box center [290, 55] width 11 height 11
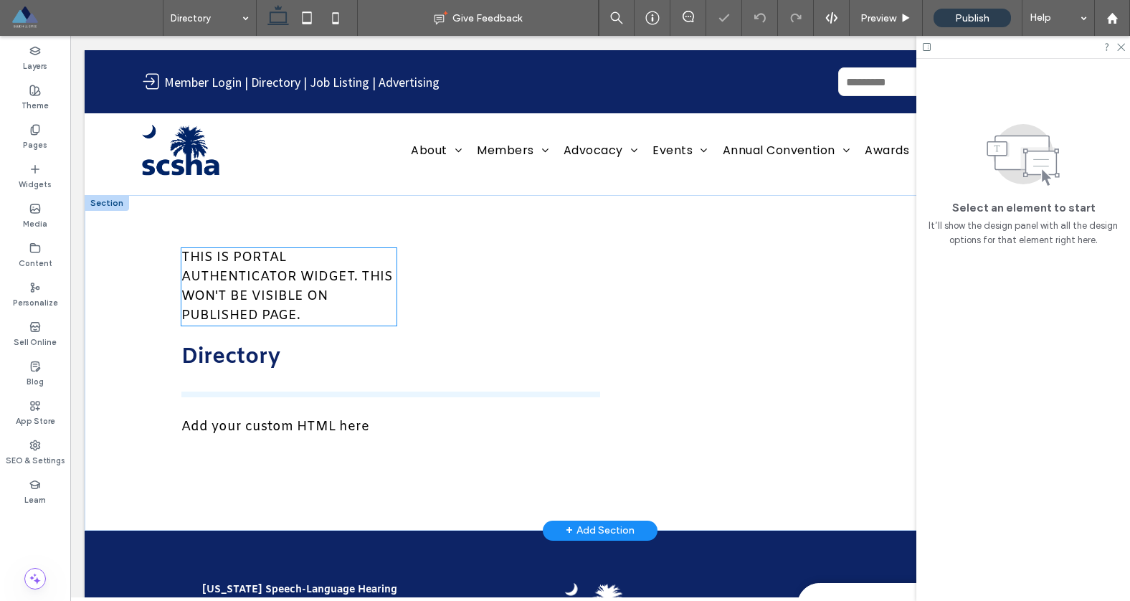
click at [256, 295] on span "THIS IS PORTAL AUTHENTICATOR WIDGET. THIS WON'T BE VISIBLE ON PUBLISHED PAGE." at bounding box center [287, 286] width 212 height 75
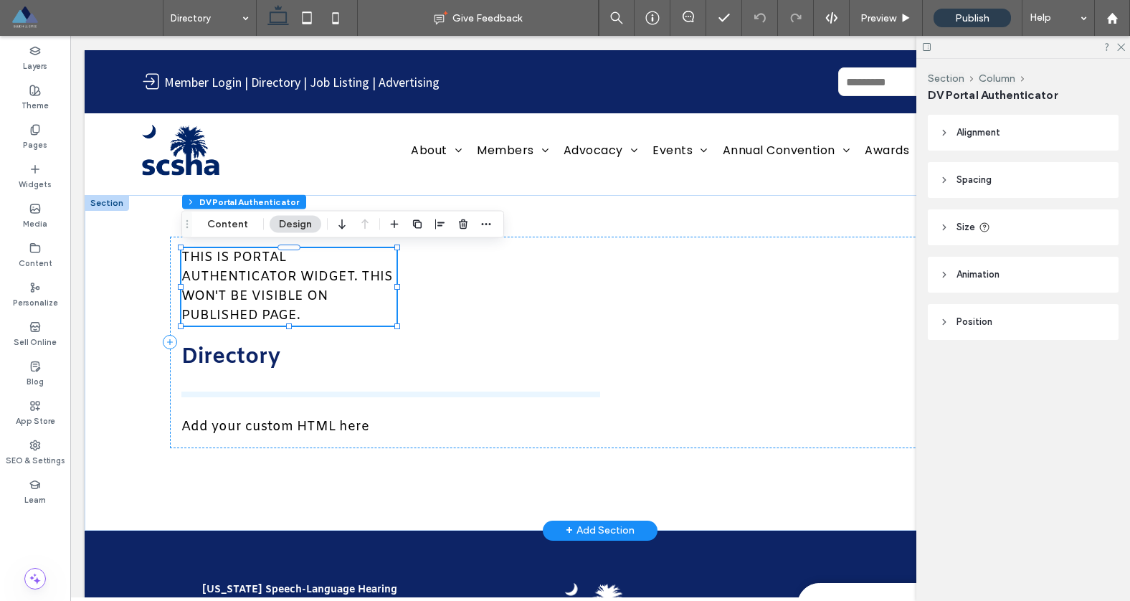
click at [243, 282] on span "THIS IS PORTAL AUTHENTICATOR WIDGET. THIS WON'T BE VISIBLE ON PUBLISHED PAGE." at bounding box center [287, 286] width 212 height 75
click at [222, 226] on button "Content" at bounding box center [228, 224] width 60 height 17
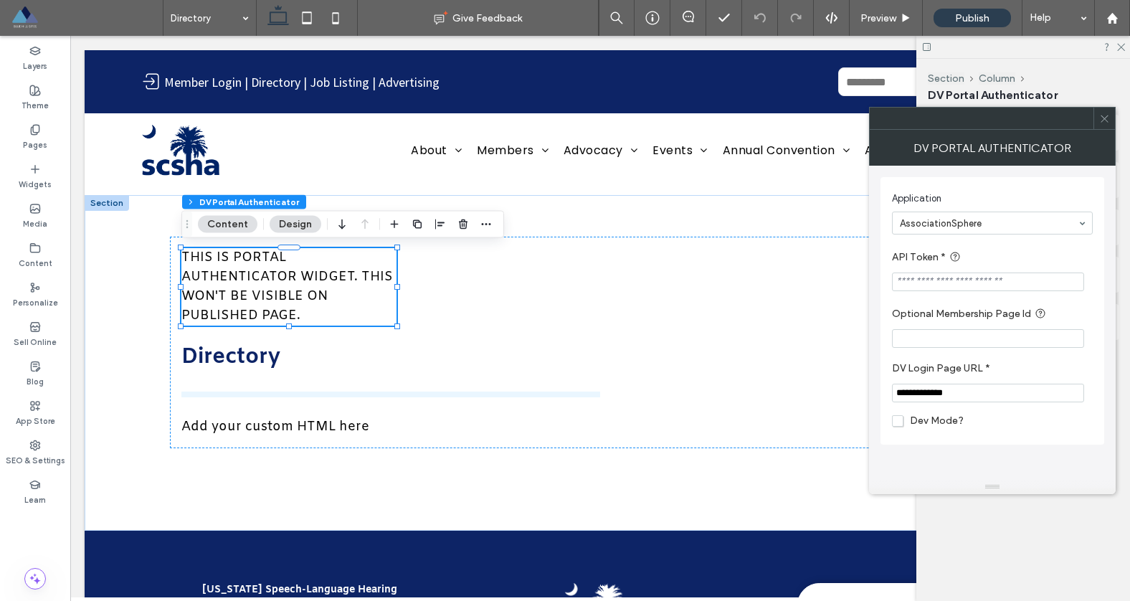
click at [915, 284] on input "API Token *" at bounding box center [988, 281] width 192 height 19
paste input "**********"
type input "**********"
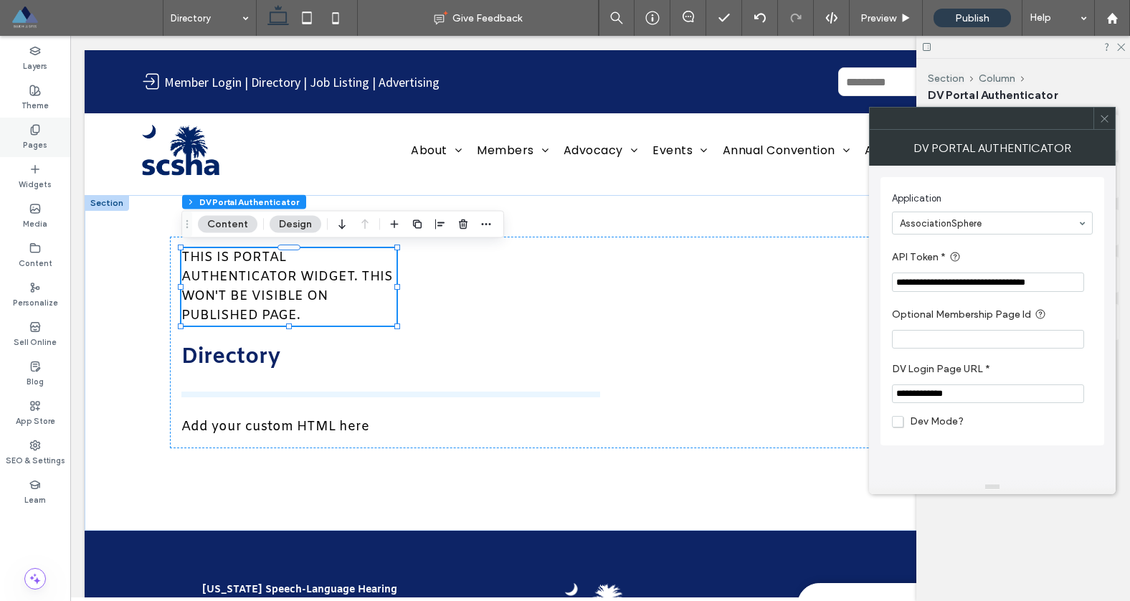
click at [37, 131] on icon at bounding box center [34, 129] width 11 height 11
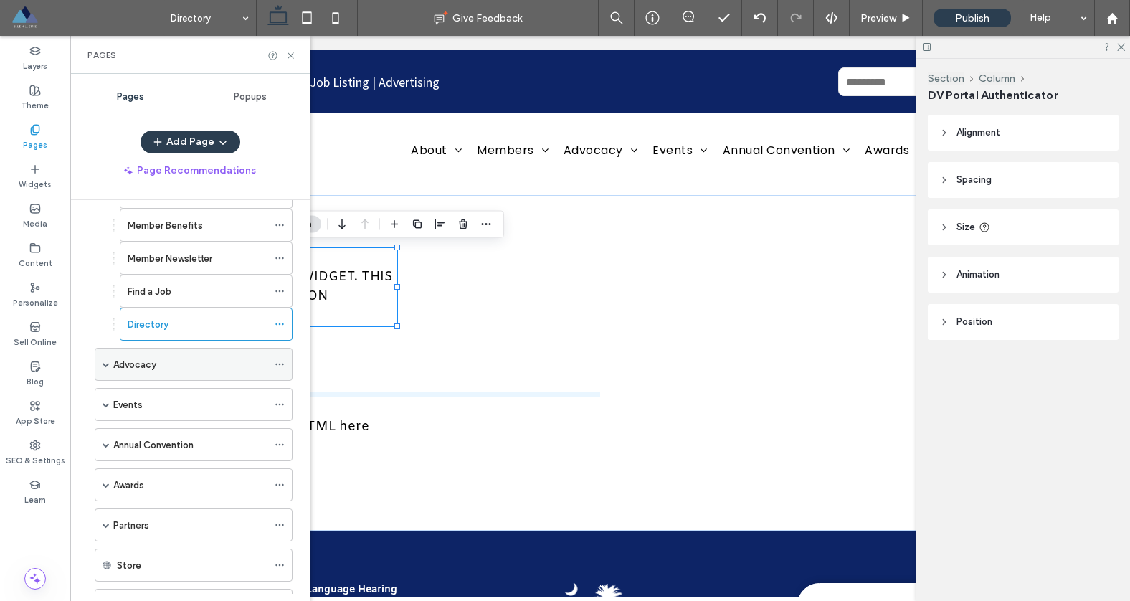
scroll to position [229, 0]
click at [158, 356] on div "Advocacy" at bounding box center [190, 363] width 154 height 15
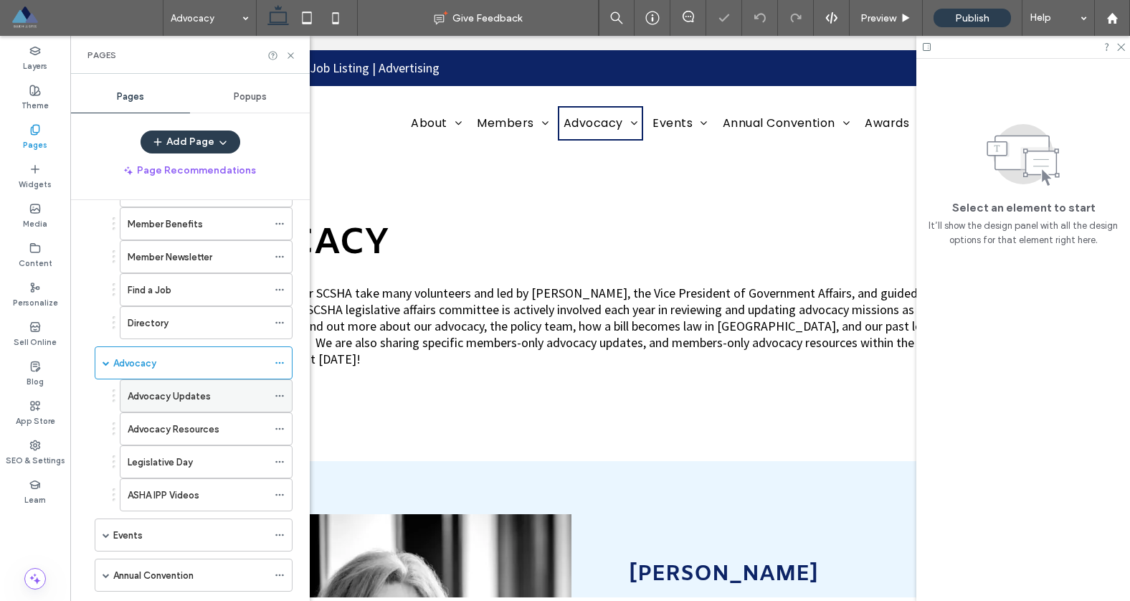
click at [192, 394] on label "Advocacy Updates" at bounding box center [169, 396] width 83 height 25
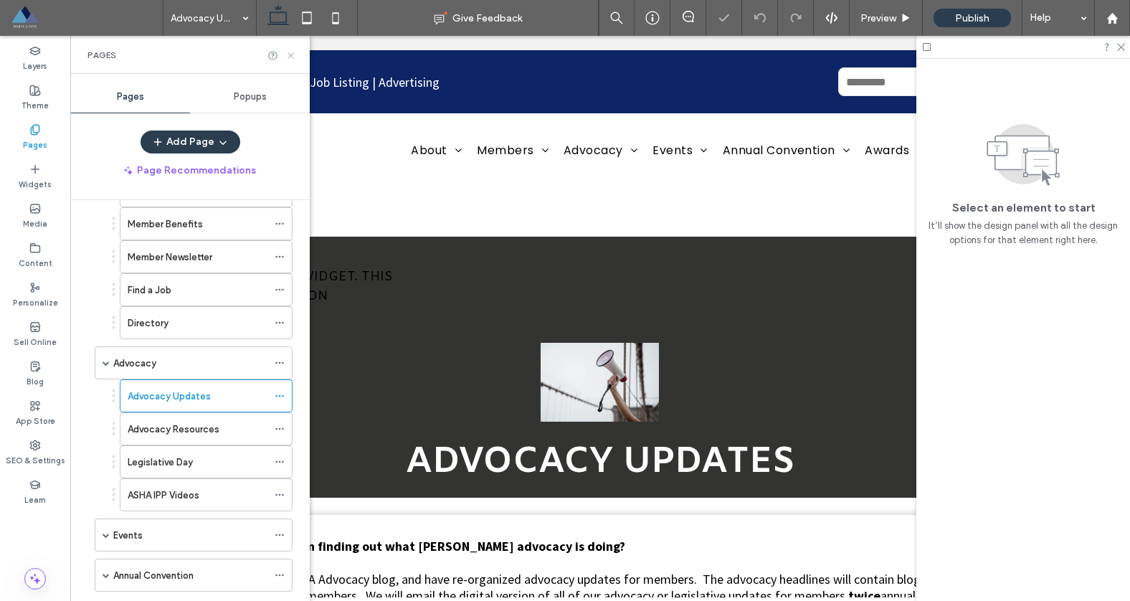
click at [290, 51] on icon at bounding box center [290, 55] width 11 height 11
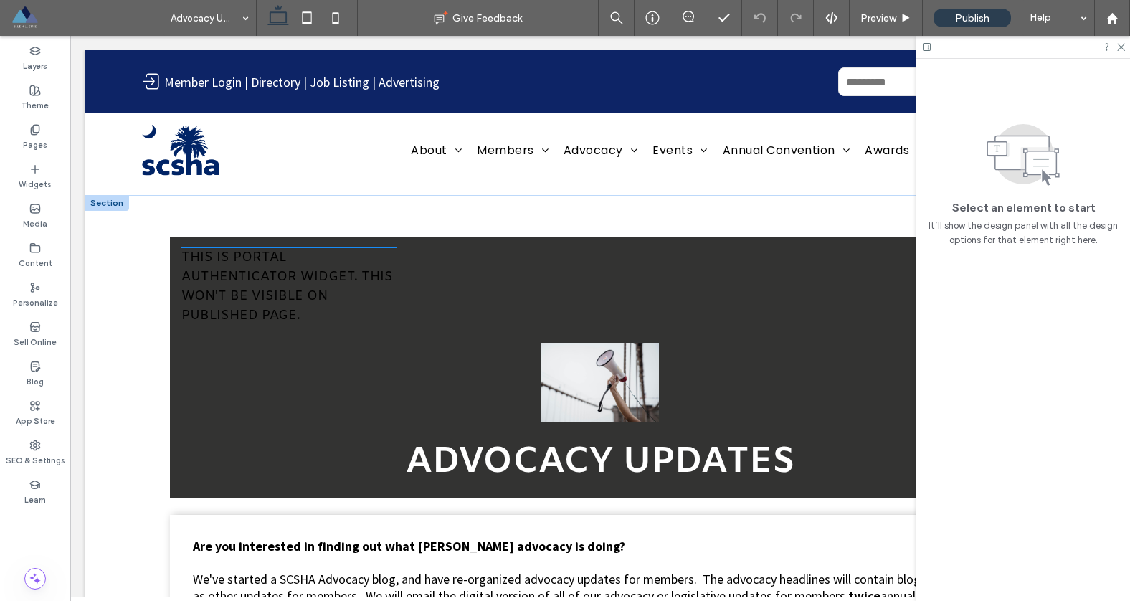
click at [259, 290] on span "THIS IS PORTAL AUTHENTICATOR WIDGET. THIS WON'T BE VISIBLE ON PUBLISHED PAGE." at bounding box center [287, 286] width 212 height 75
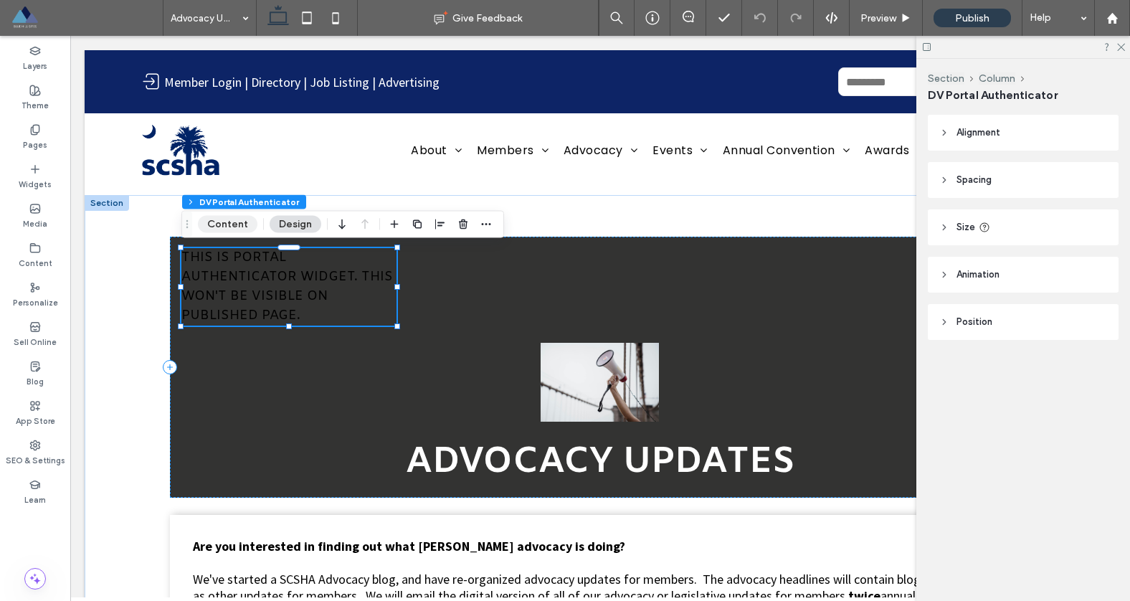
click at [232, 222] on button "Content" at bounding box center [228, 224] width 60 height 17
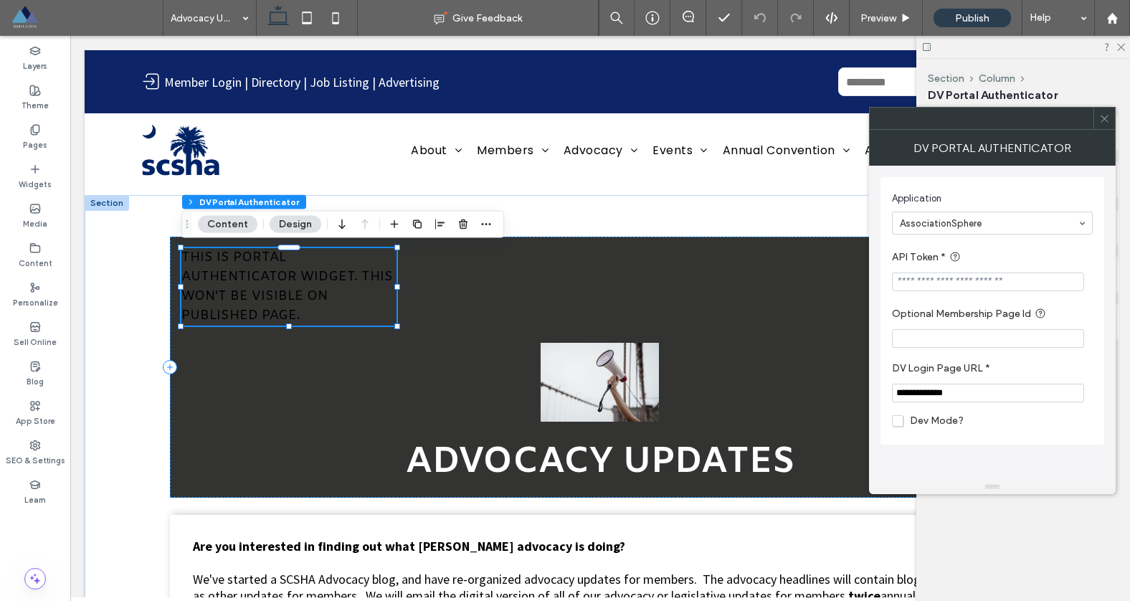
click at [926, 281] on input "API Token *" at bounding box center [988, 281] width 192 height 19
paste input "**********"
type input "**********"
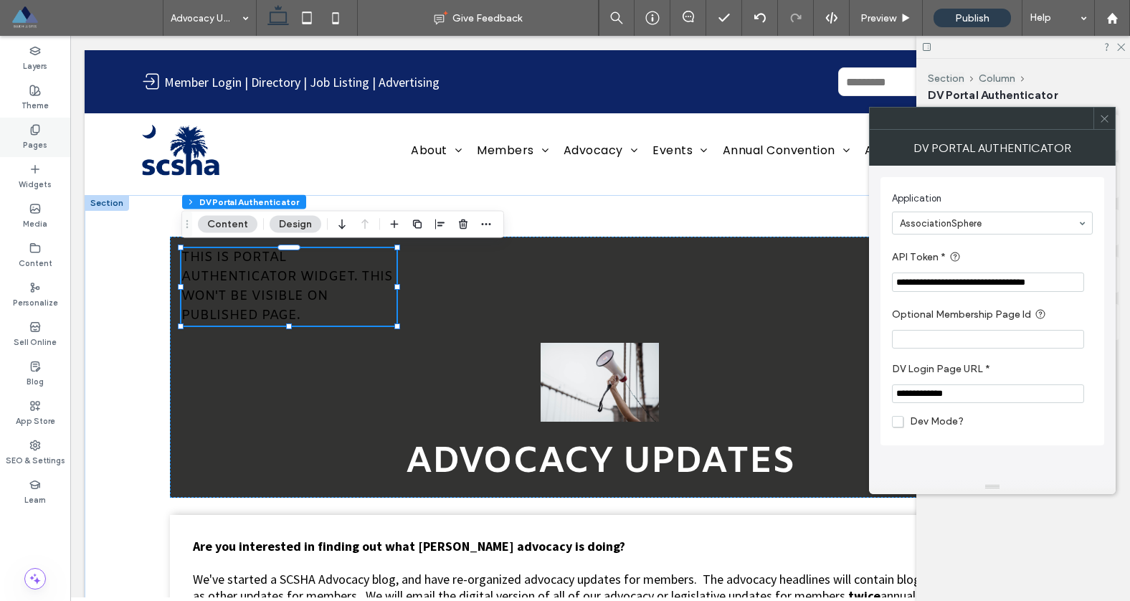
click at [40, 138] on label "Pages" at bounding box center [35, 144] width 24 height 16
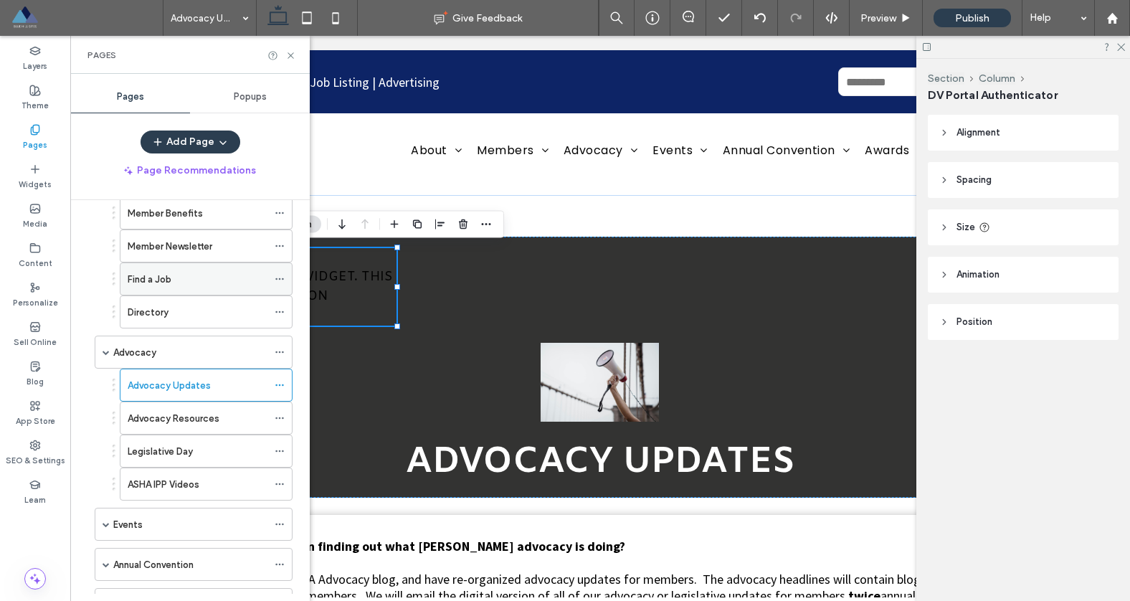
scroll to position [263, 0]
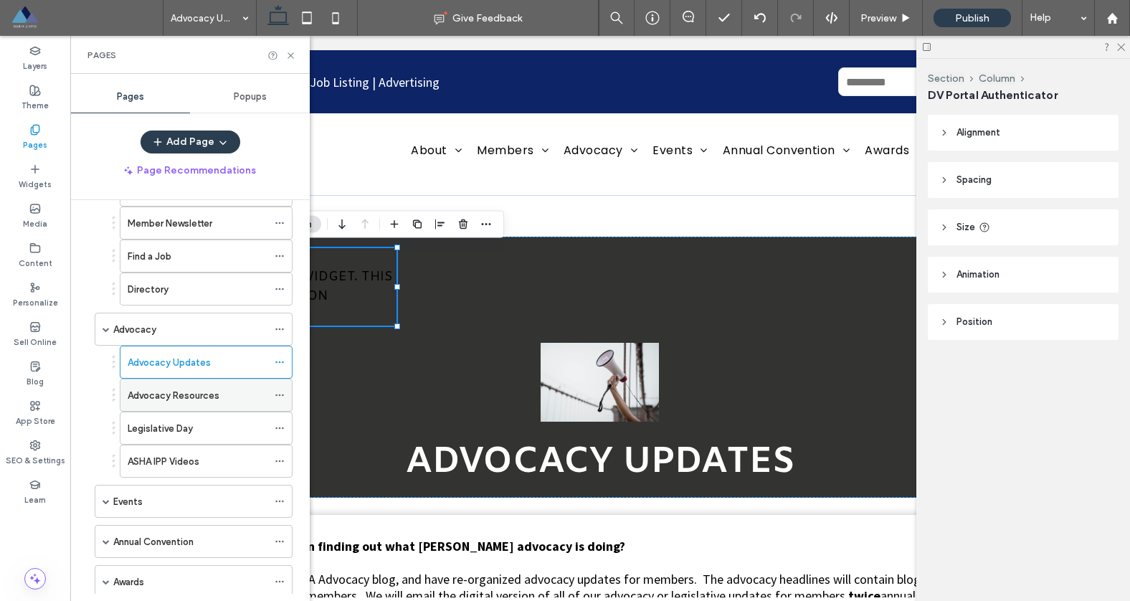
click at [201, 394] on label "Advocacy Resources" at bounding box center [174, 395] width 92 height 25
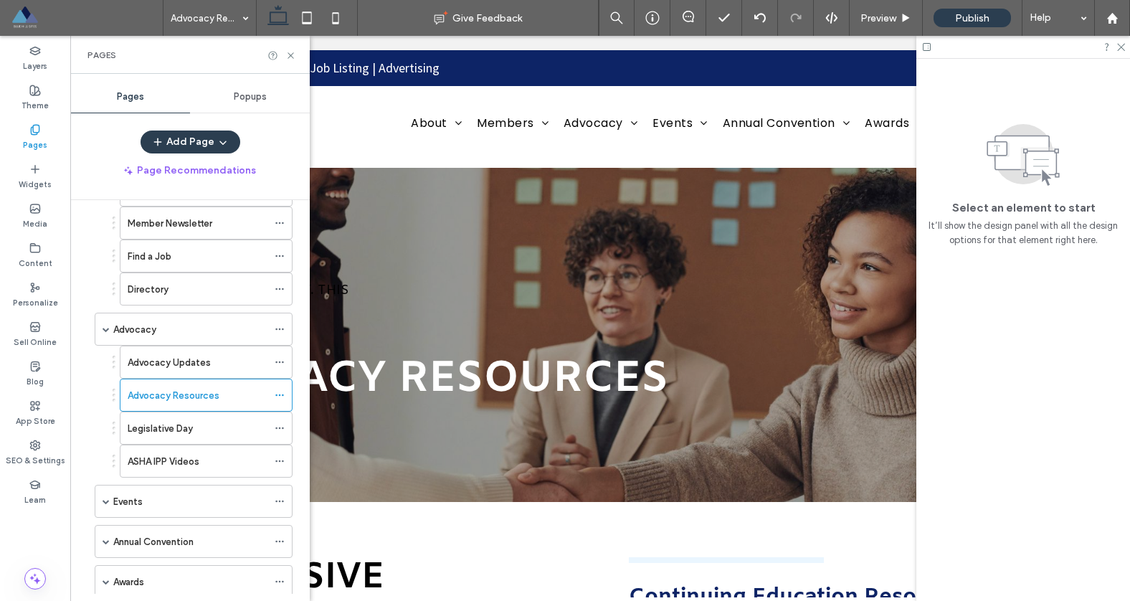
scroll to position [0, 0]
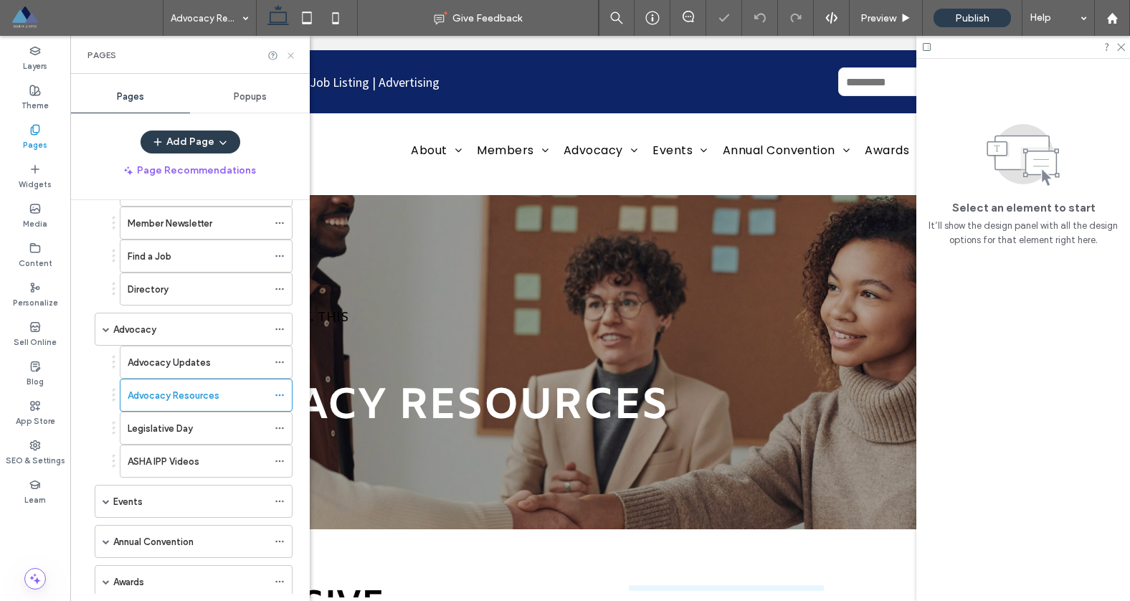
click at [293, 54] on icon at bounding box center [290, 55] width 11 height 11
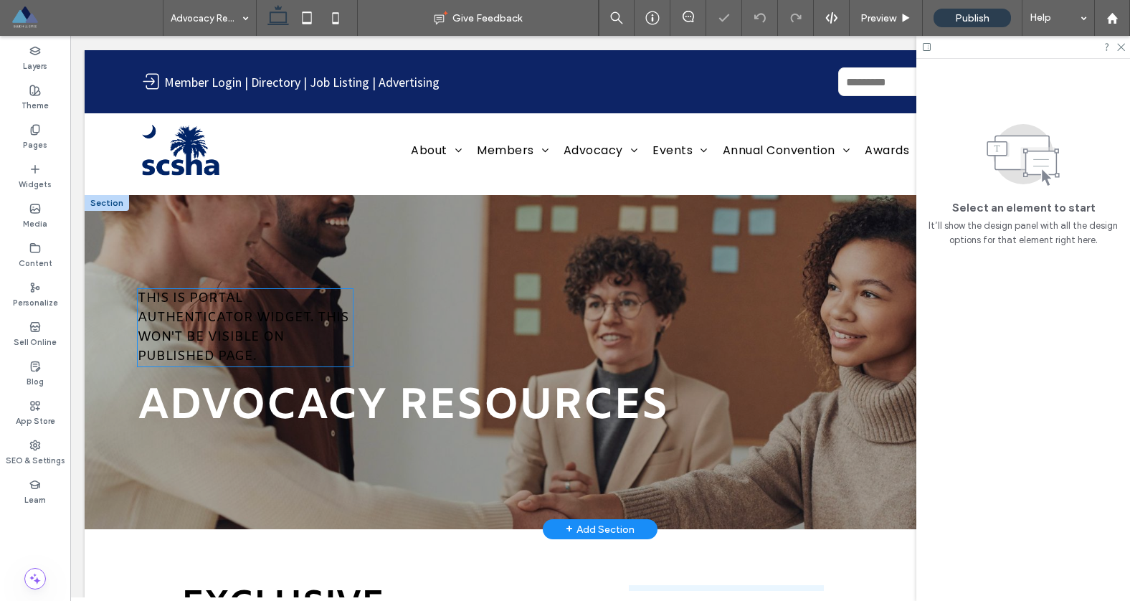
click at [243, 331] on span "THIS IS PORTAL AUTHENTICATOR WIDGET. THIS WON'T BE VISIBLE ON PUBLISHED PAGE." at bounding box center [244, 327] width 212 height 75
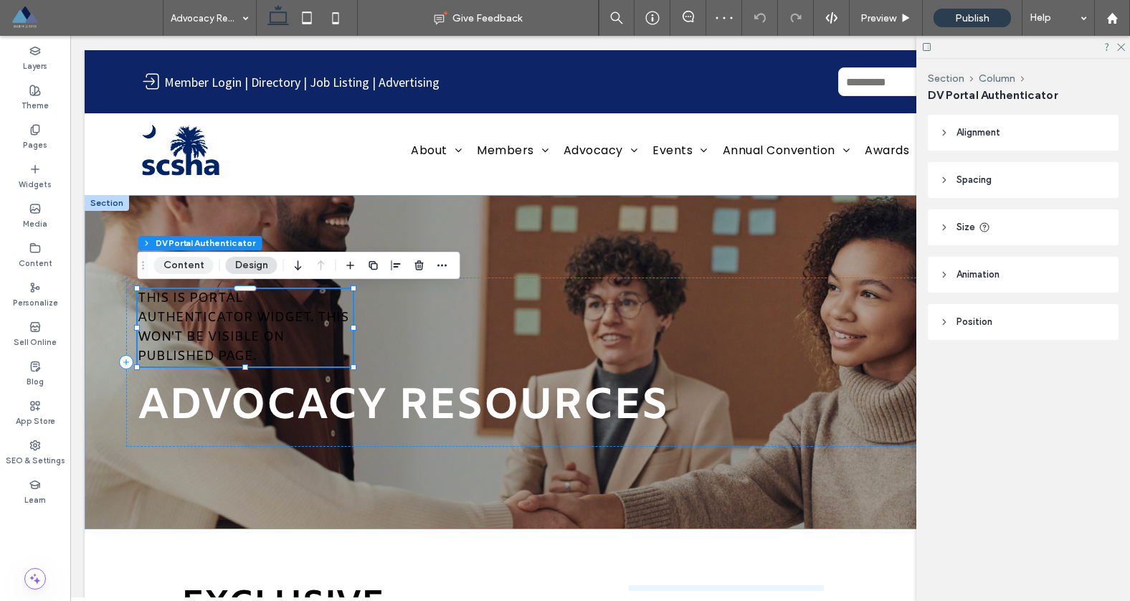
click at [169, 263] on button "Content" at bounding box center [184, 265] width 60 height 17
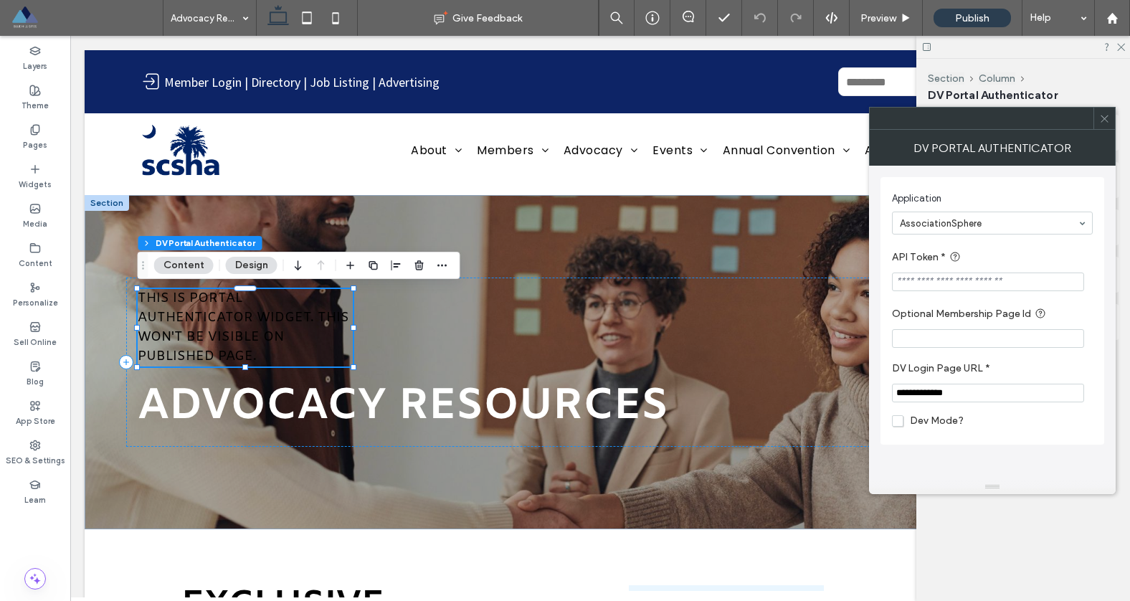
click at [919, 283] on input "API Token *" at bounding box center [988, 281] width 192 height 19
paste input "**********"
type input "**********"
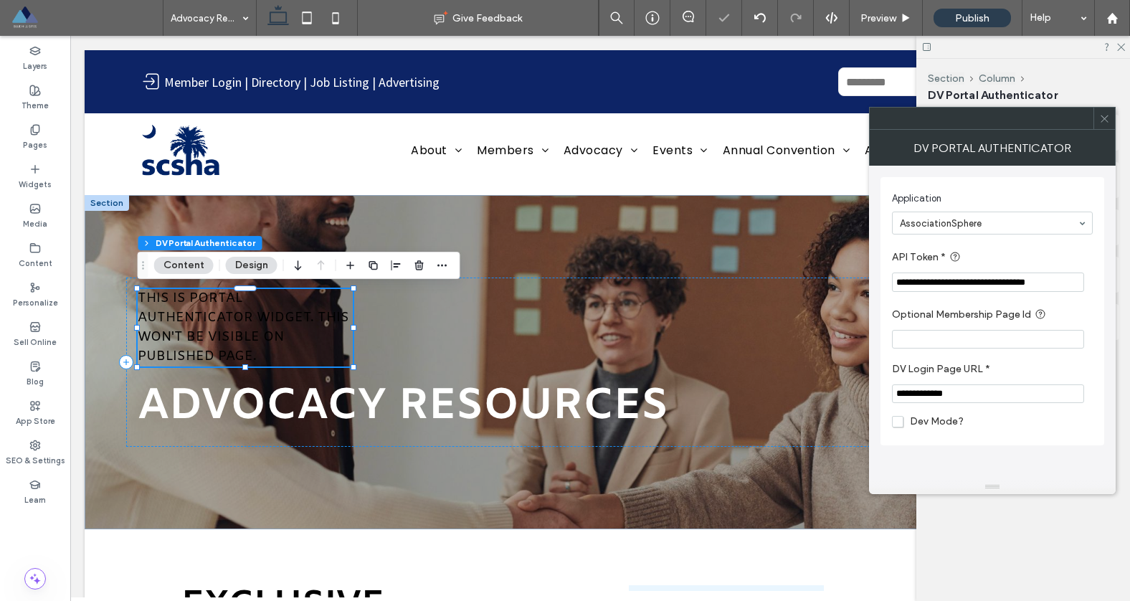
click at [1102, 120] on use at bounding box center [1104, 118] width 7 height 7
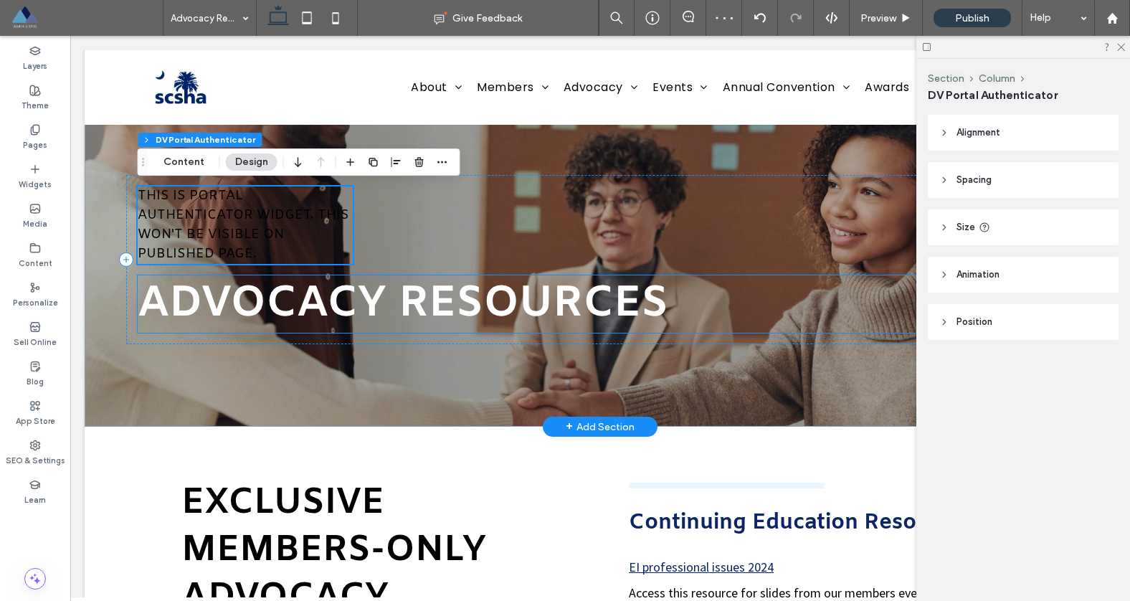
scroll to position [117, 0]
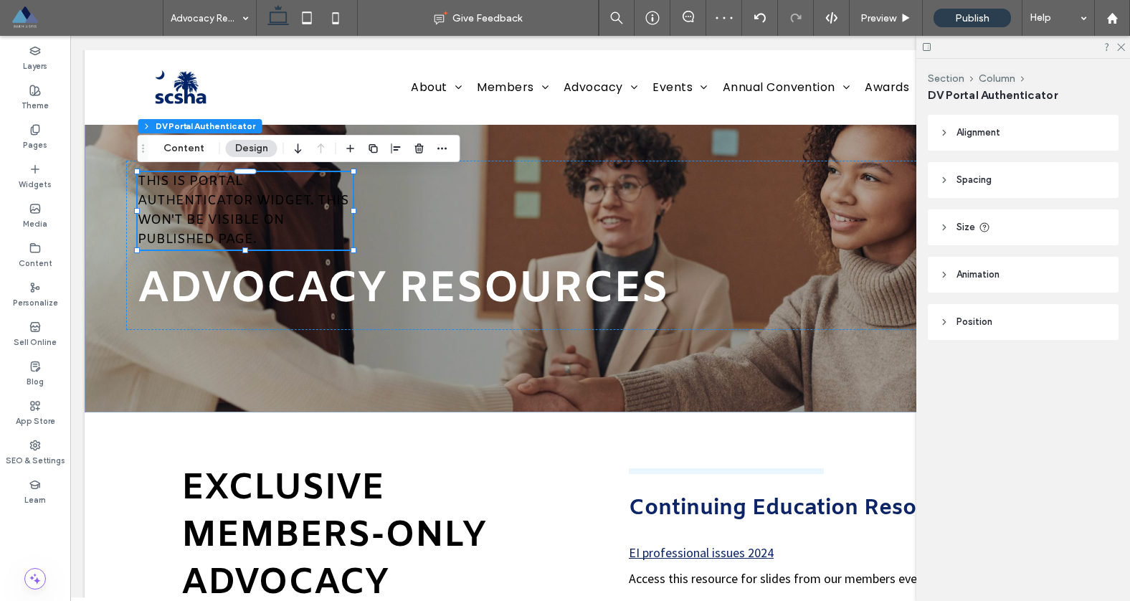
click at [29, 19] on span at bounding box center [87, 18] width 152 height 29
